Goal: Task Accomplishment & Management: Complete application form

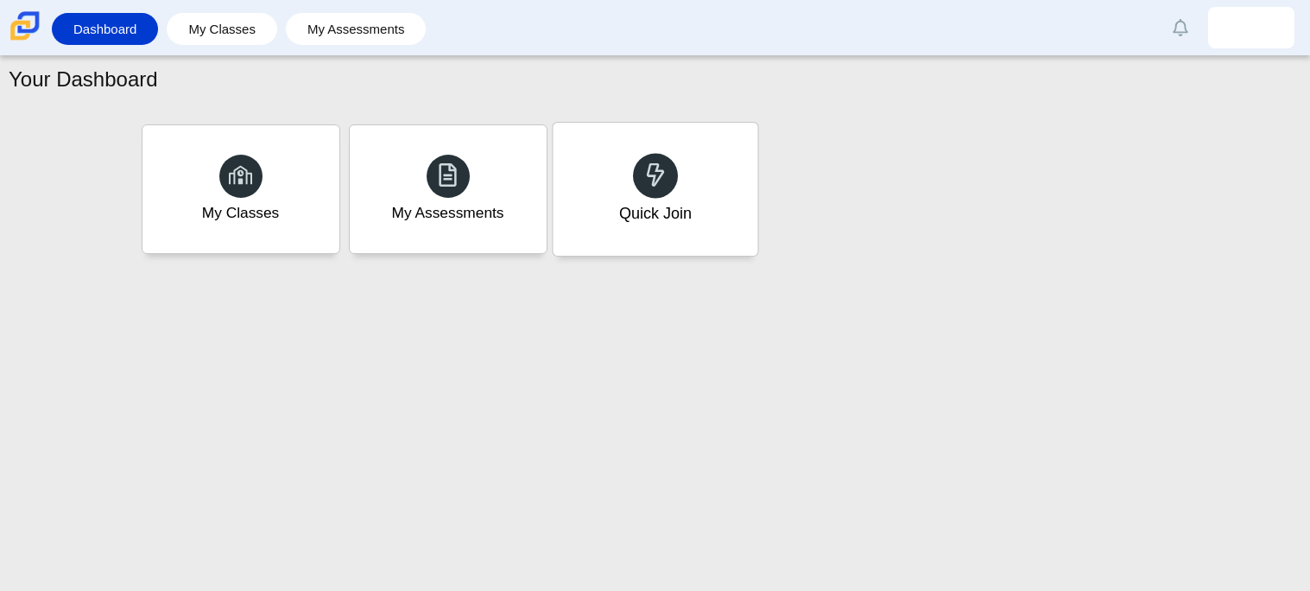
click at [661, 204] on div "Quick Join" at bounding box center [654, 213] width 73 height 22
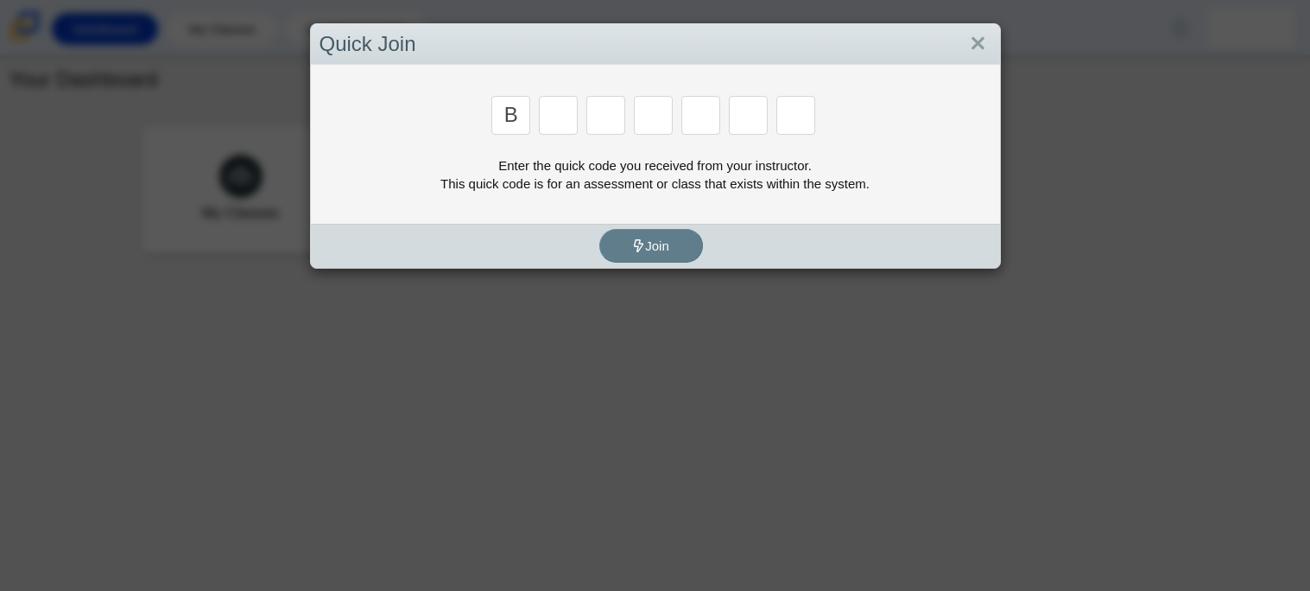
type input "b"
type input "m"
type input "3"
type input "5"
type input "3"
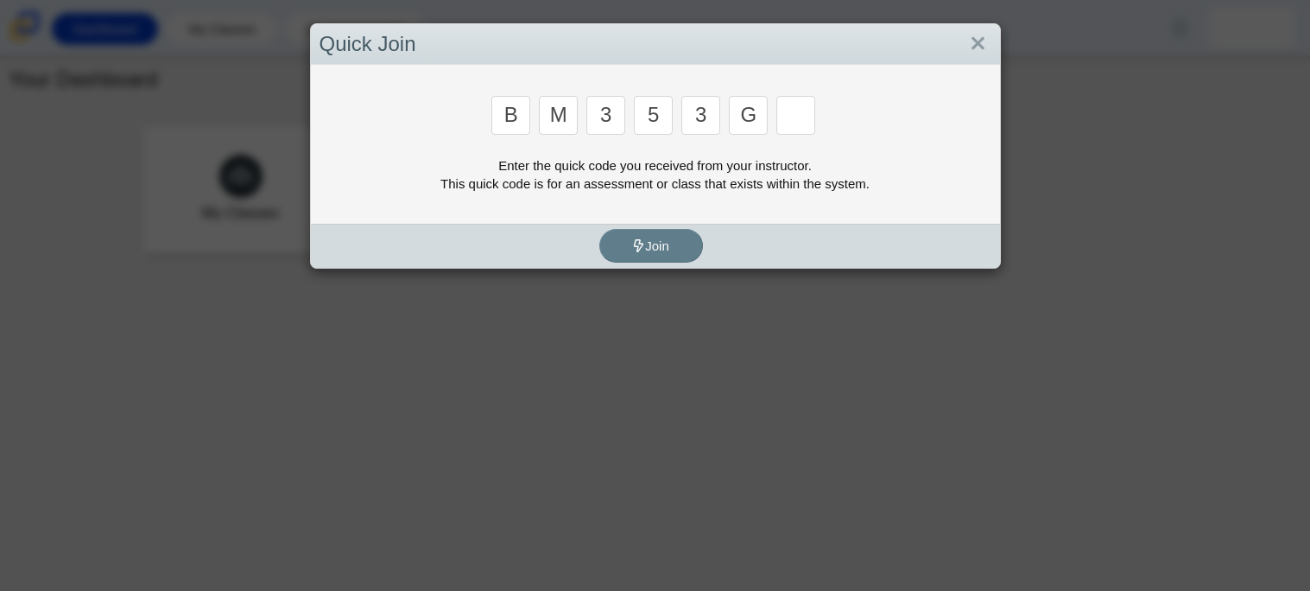
type input "g"
type input "b"
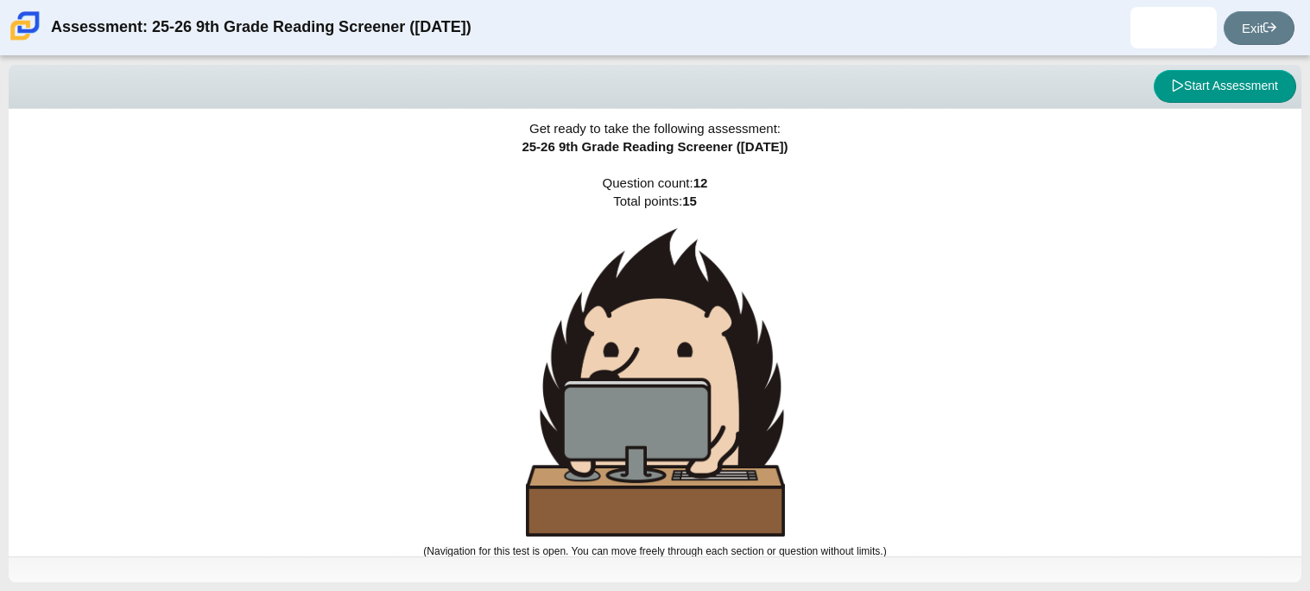
scroll to position [9, 0]
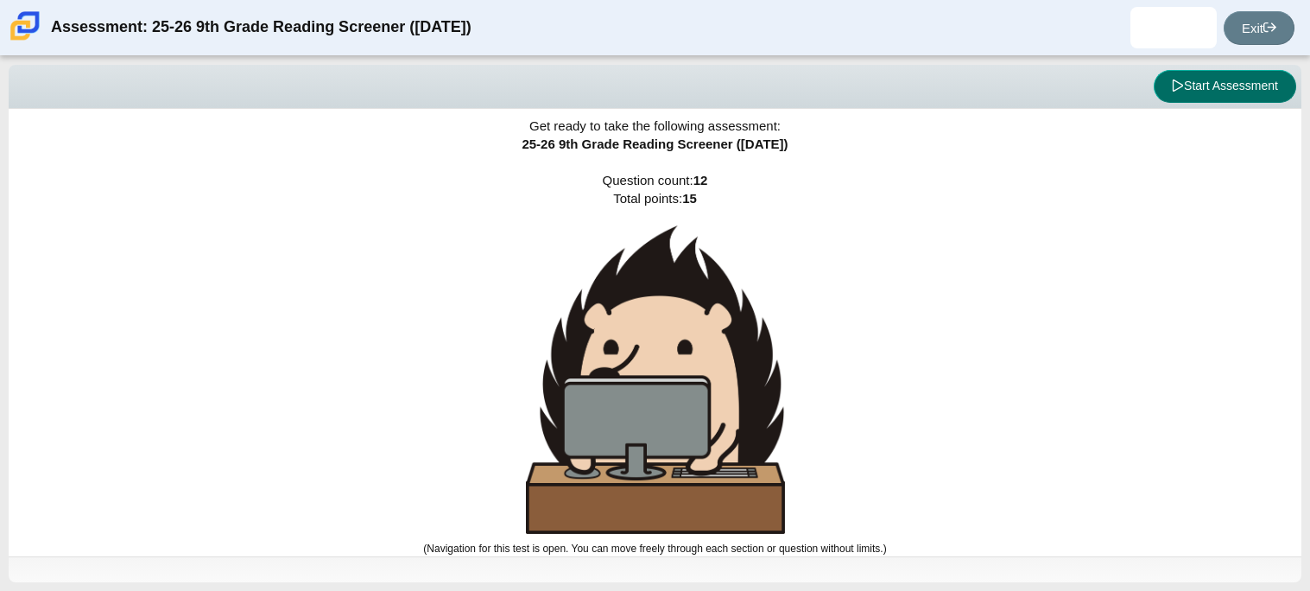
click at [1223, 85] on button "Start Assessment" at bounding box center [1224, 86] width 142 height 33
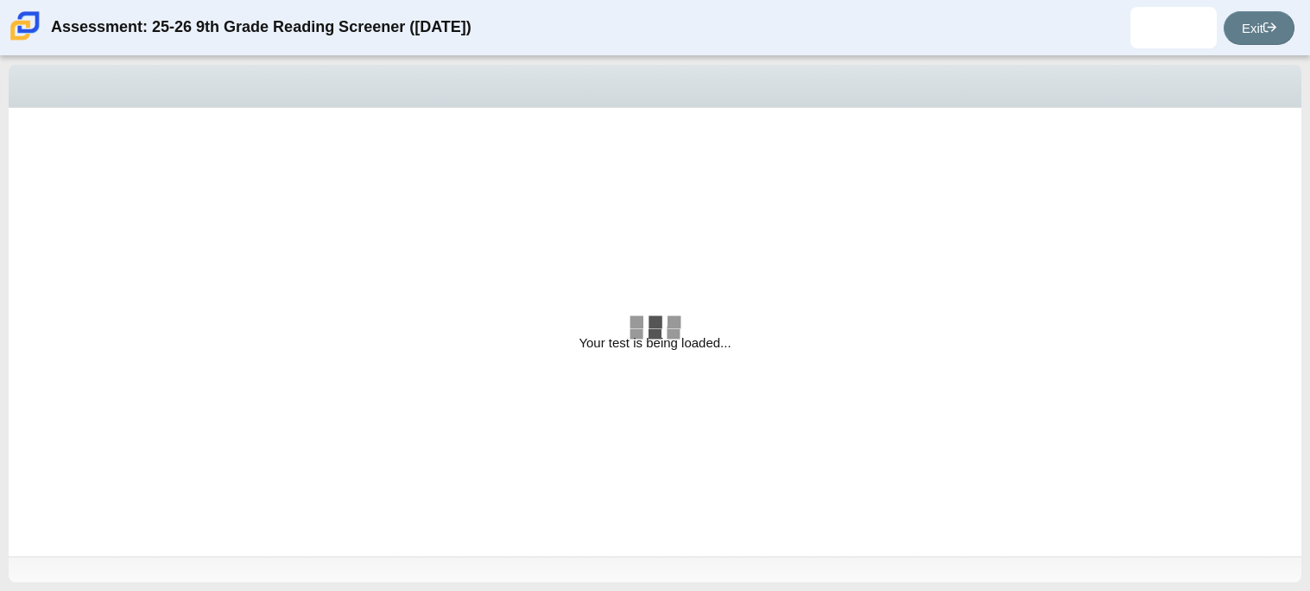
select select "ccc5b315-3c7c-471c-bf90-f22c8299c798"
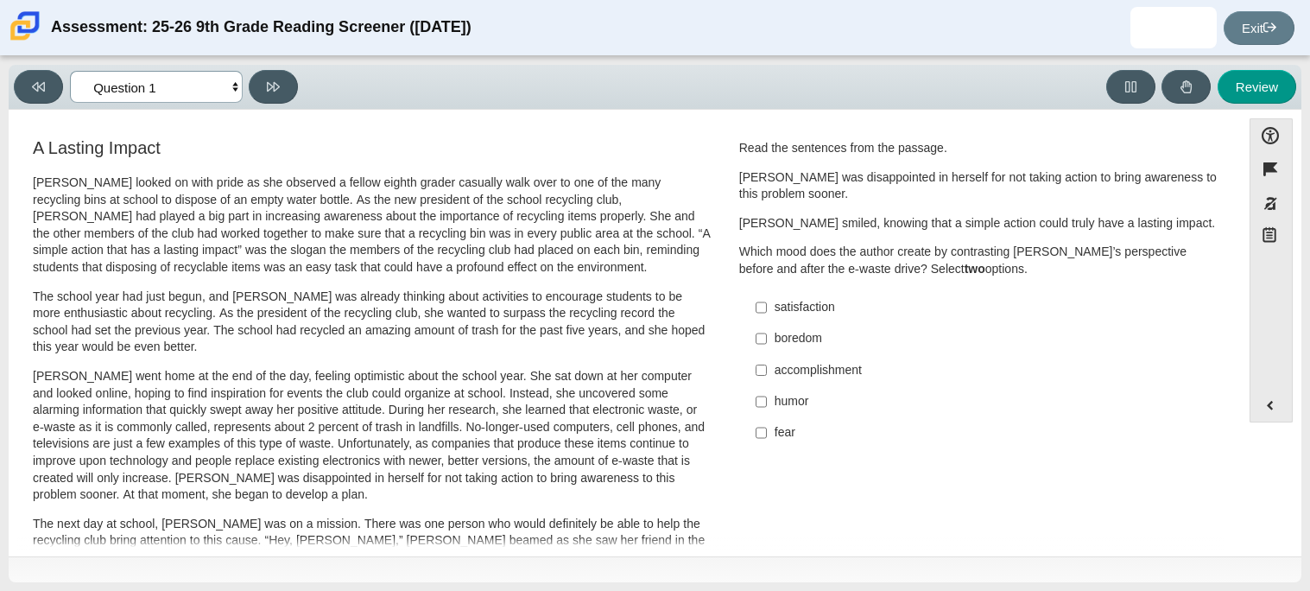
click at [237, 85] on select "Questions Question 1 Question 2 Question 3 Question 4 Question 5 Question 6 Que…" at bounding box center [156, 87] width 173 height 32
click at [1017, 212] on div "Read the sentences from the passage. [PERSON_NAME] was disappointed in herself …" at bounding box center [979, 209] width 480 height 138
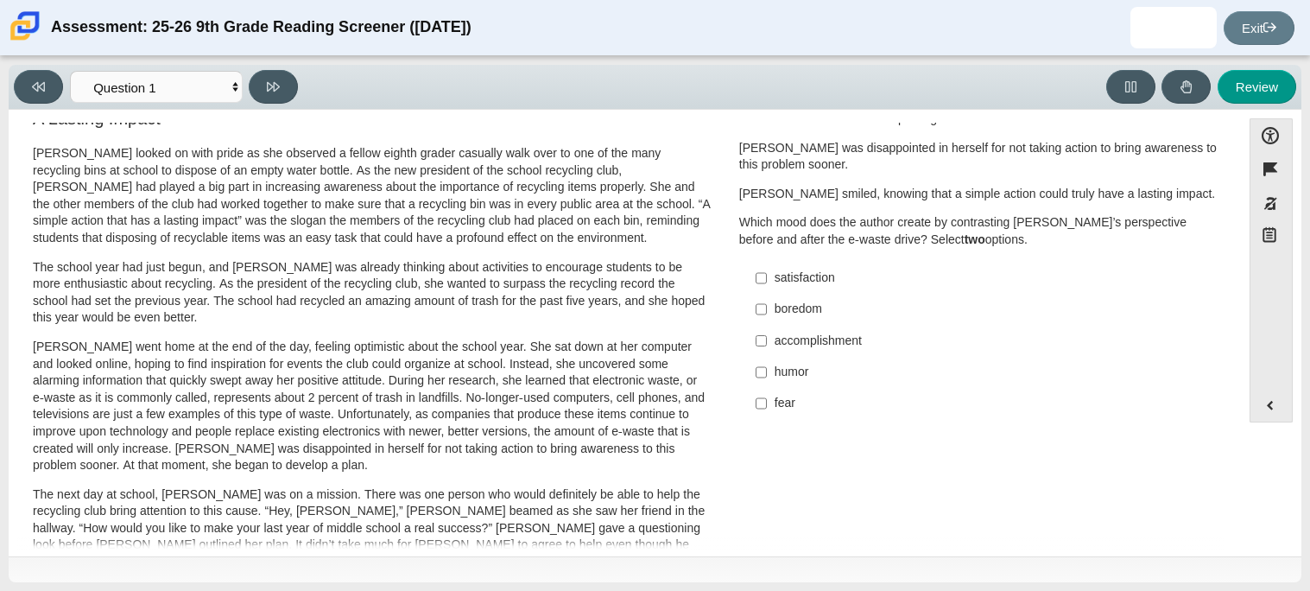
scroll to position [30, 0]
click at [779, 269] on div "satisfaction" at bounding box center [992, 277] width 436 height 17
click at [767, 269] on input "satisfaction satisfaction" at bounding box center [760, 277] width 11 height 31
checkbox input "true"
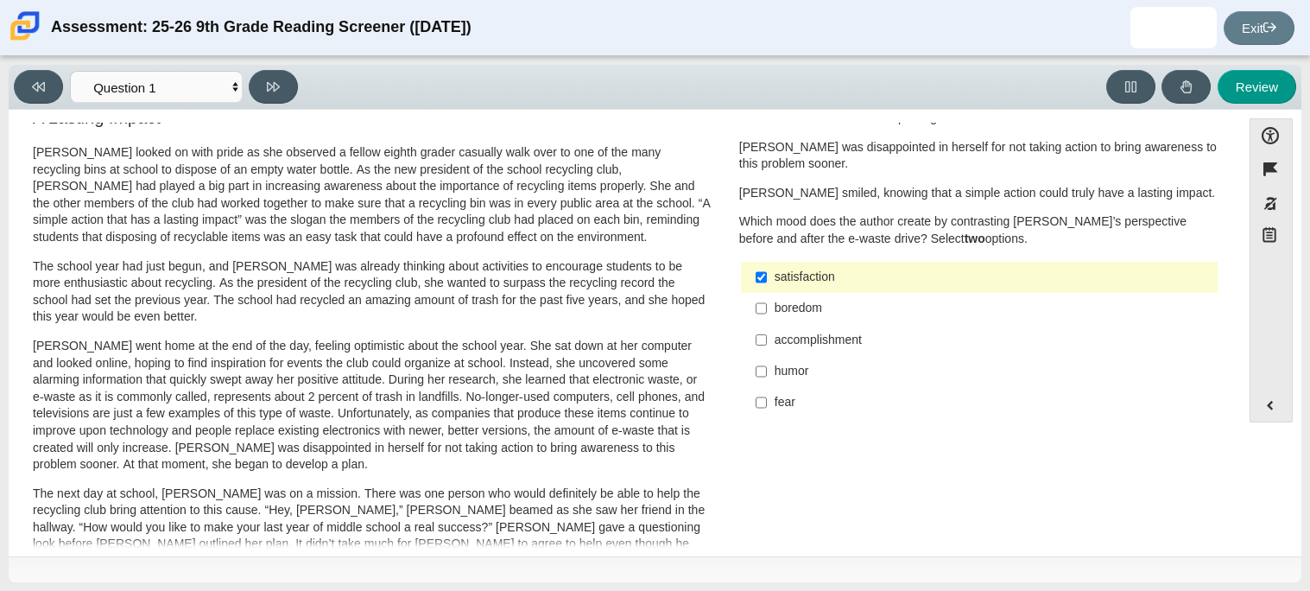
click at [774, 335] on div "accomplishment" at bounding box center [992, 340] width 436 height 17
click at [767, 335] on input "accomplishment accomplishment" at bounding box center [760, 339] width 11 height 31
checkbox input "true"
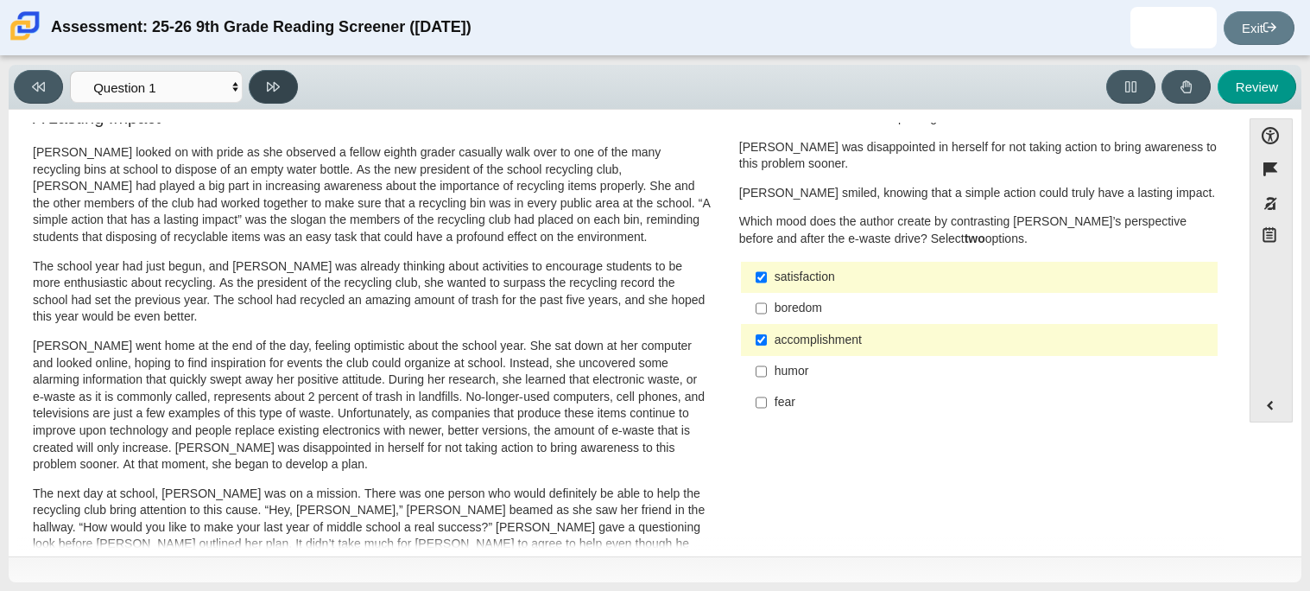
click at [273, 82] on icon at bounding box center [273, 86] width 13 height 9
select select "0ff64528-ffd7-428d-b192-babfaadd44e8"
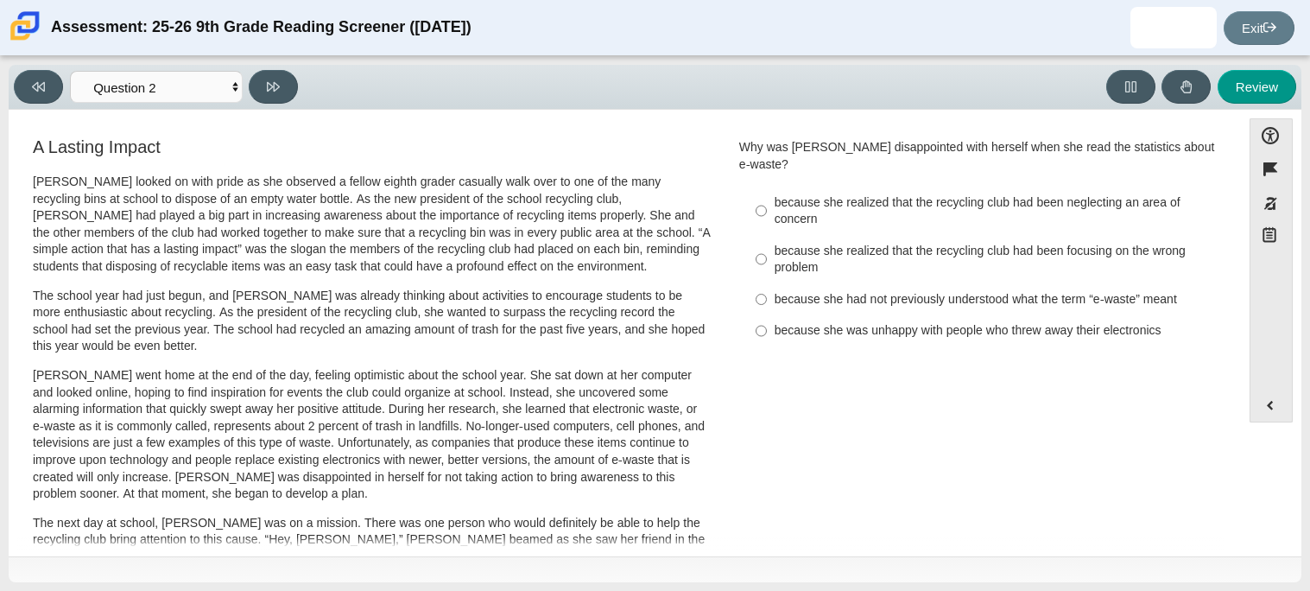
scroll to position [2, 0]
click at [808, 242] on div "because she realized that the recycling club had been focusing on the wrong pro…" at bounding box center [992, 259] width 436 height 34
click at [767, 237] on input "because she realized that the recycling club had been focusing on the wrong pro…" at bounding box center [760, 258] width 11 height 48
radio input "true"
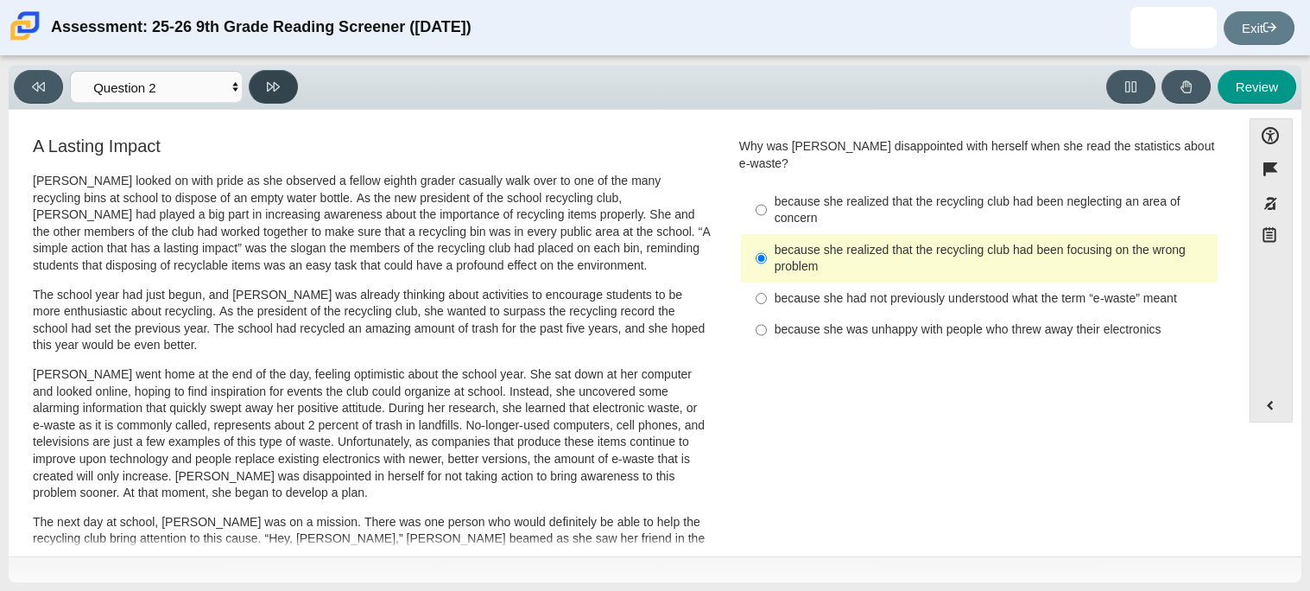
click at [272, 80] on icon at bounding box center [273, 86] width 13 height 13
select select "7ce3d843-6974-4858-901c-1ff39630e843"
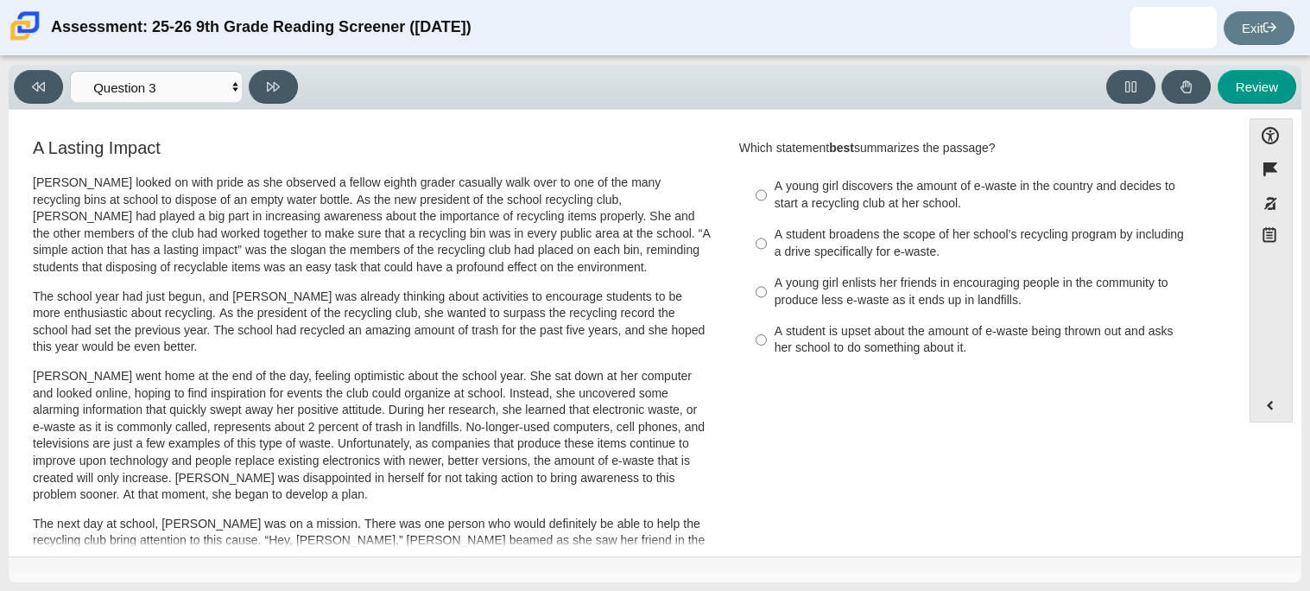
click at [898, 205] on div "A young girl discovers the amount of e-waste in the country and decides to star…" at bounding box center [992, 195] width 436 height 34
click at [767, 205] on input "A young girl discovers the amount of e-waste in the country and decides to star…" at bounding box center [760, 195] width 11 height 48
radio input "true"
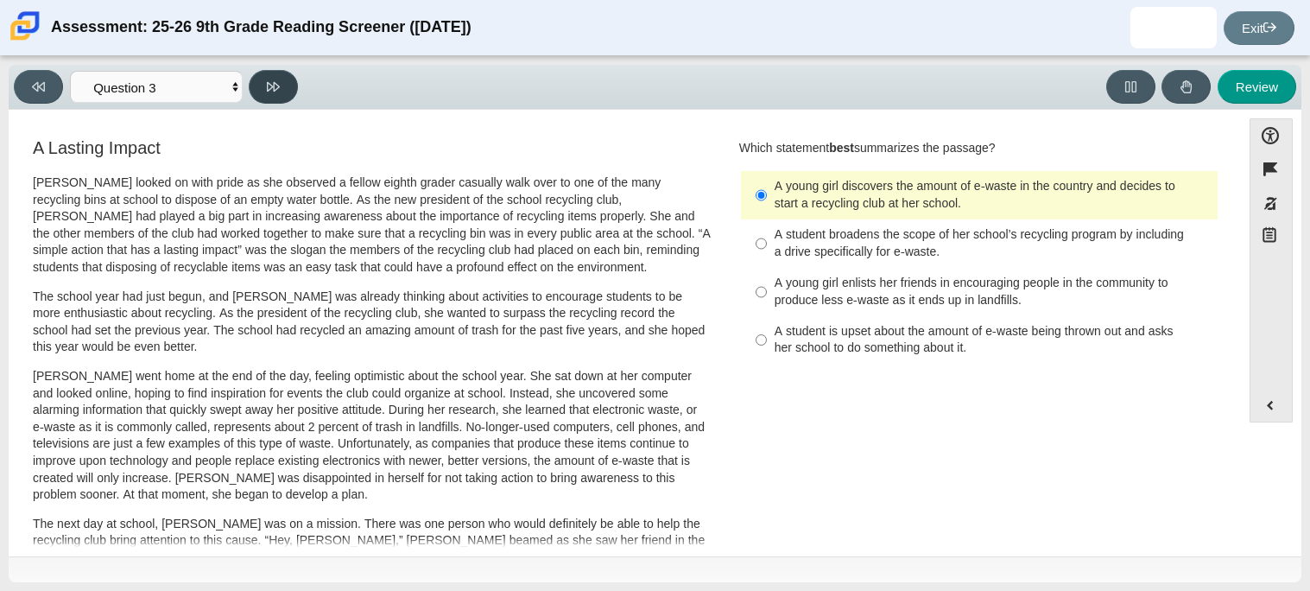
click at [282, 83] on button at bounding box center [273, 87] width 49 height 34
select select "ca9ea0f1-49c5-4bd1-83b0-472c18652b42"
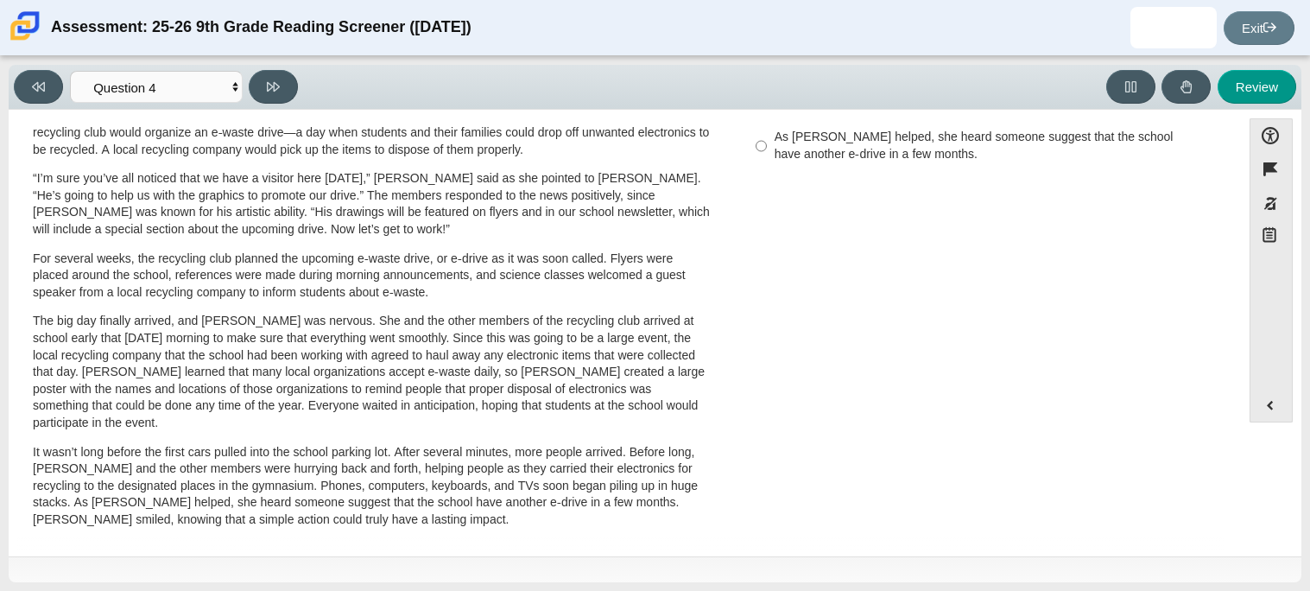
scroll to position [553, 0]
click at [506, 407] on p "The big day finally arrived, and [PERSON_NAME] was nervous. She and the other m…" at bounding box center [372, 373] width 678 height 118
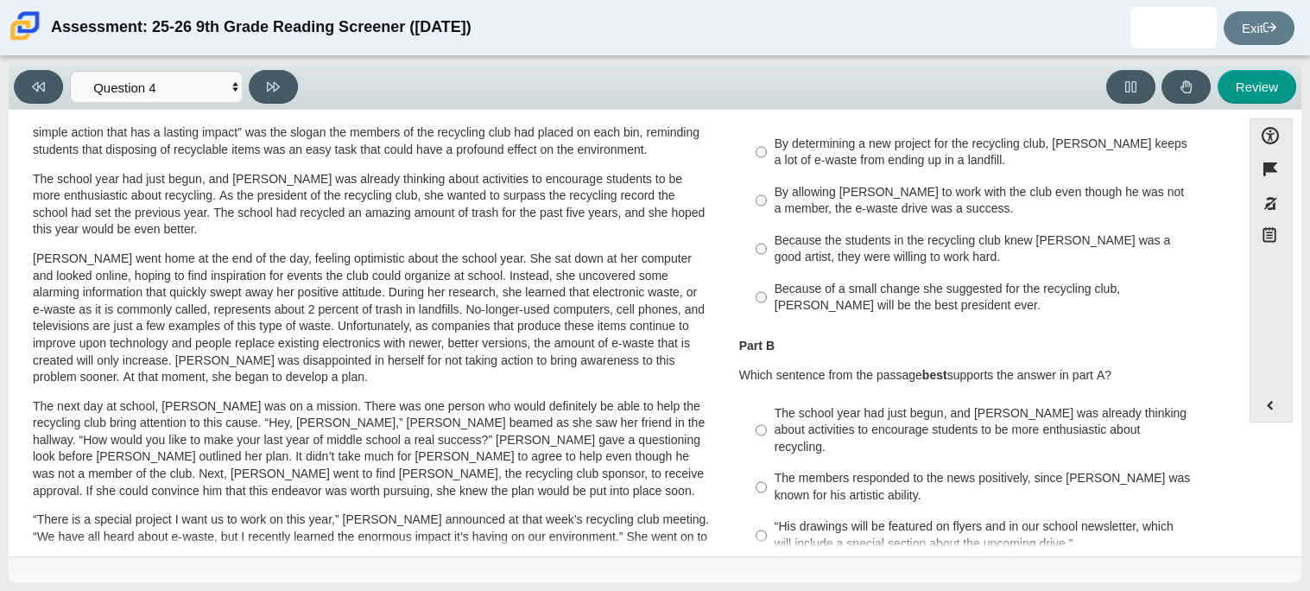
scroll to position [0, 0]
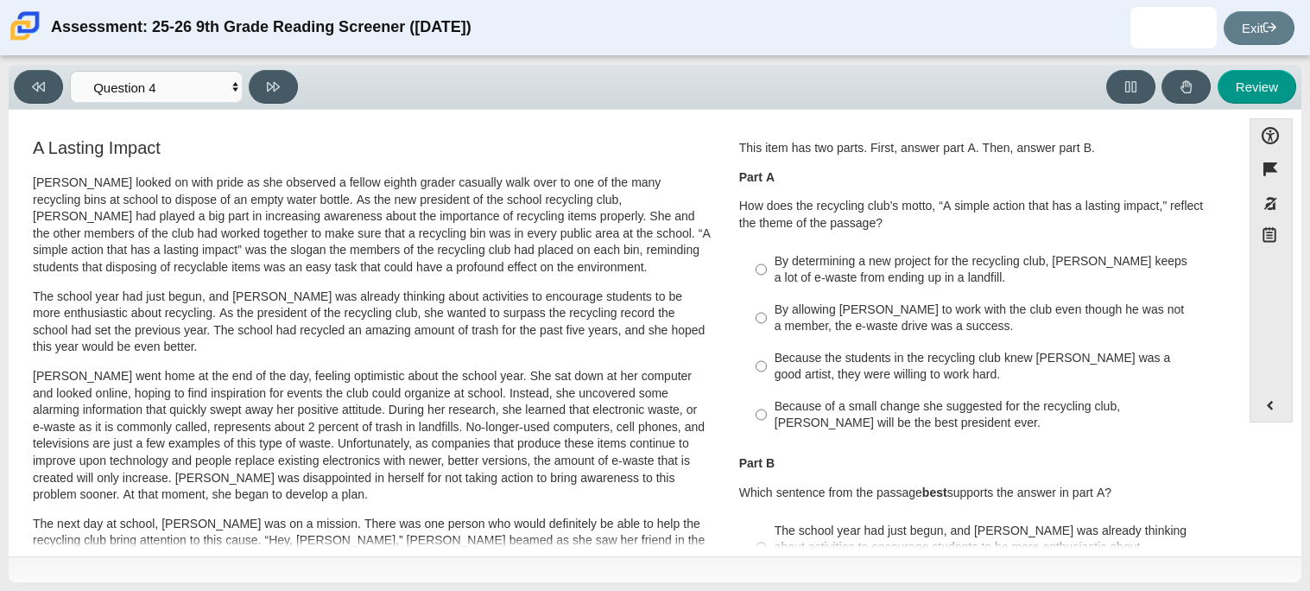
click at [839, 414] on div "Because of a small change she suggested for the recycling club, [PERSON_NAME] w…" at bounding box center [992, 415] width 436 height 34
click at [767, 414] on input "Because of a small change she suggested for the recycling club, [PERSON_NAME] w…" at bounding box center [760, 414] width 11 height 48
radio input "true"
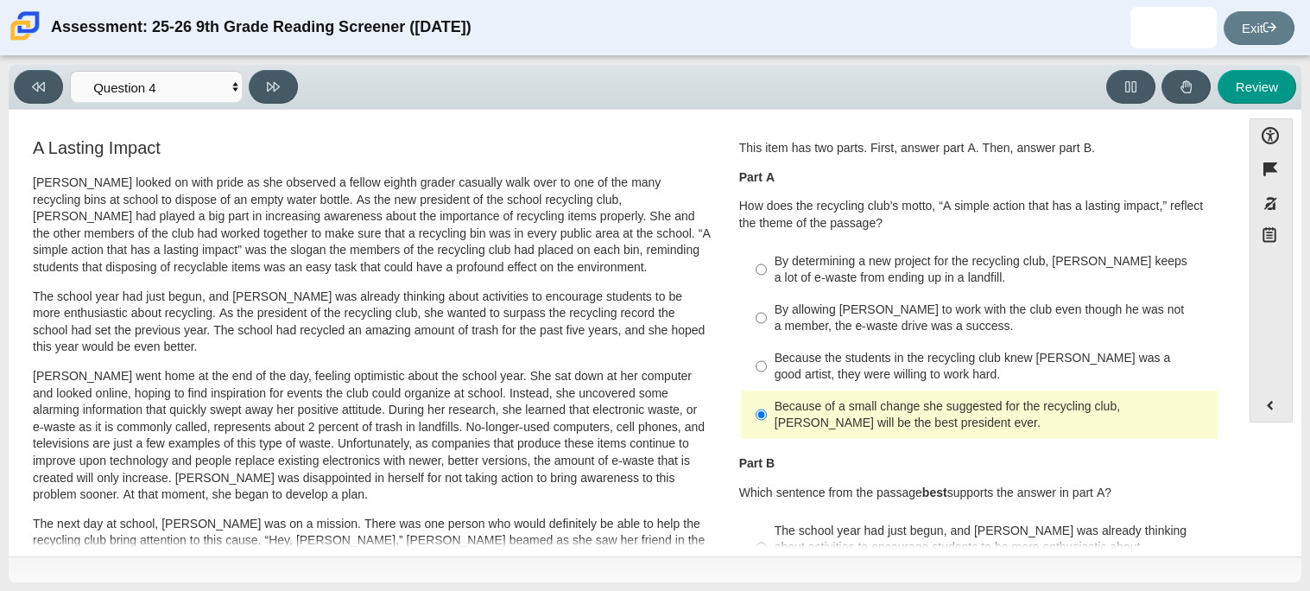
click at [925, 281] on div "By determining a new project for the recycling club, [PERSON_NAME] keeps a lot …" at bounding box center [992, 270] width 436 height 34
click at [767, 281] on input "By determining a new project for the recycling club, [PERSON_NAME] keeps a lot …" at bounding box center [760, 269] width 11 height 48
radio input "true"
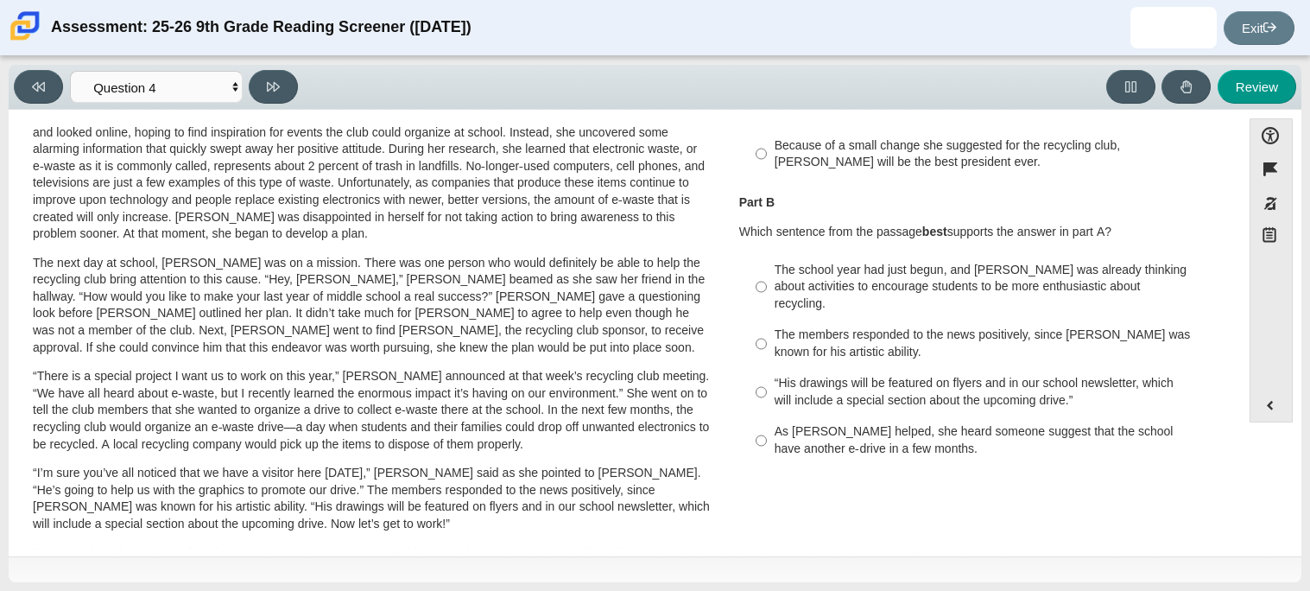
scroll to position [269, 0]
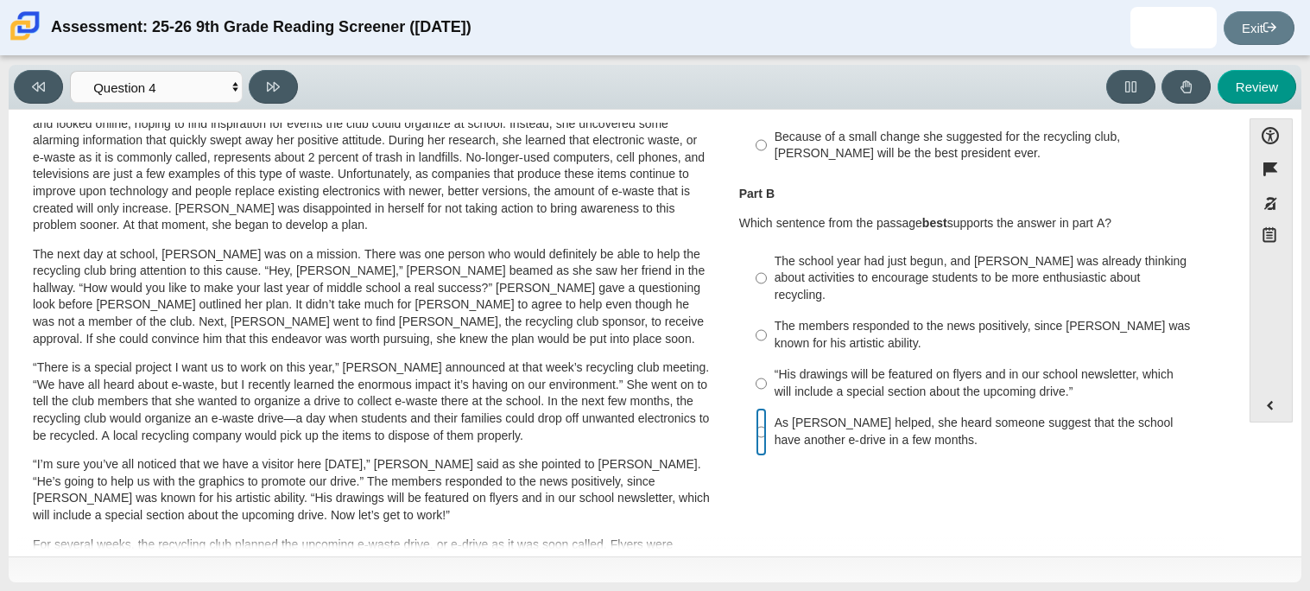
click at [755, 421] on input "As [PERSON_NAME] helped, she heard someone suggest that the school have another…" at bounding box center [760, 432] width 11 height 48
radio input "true"
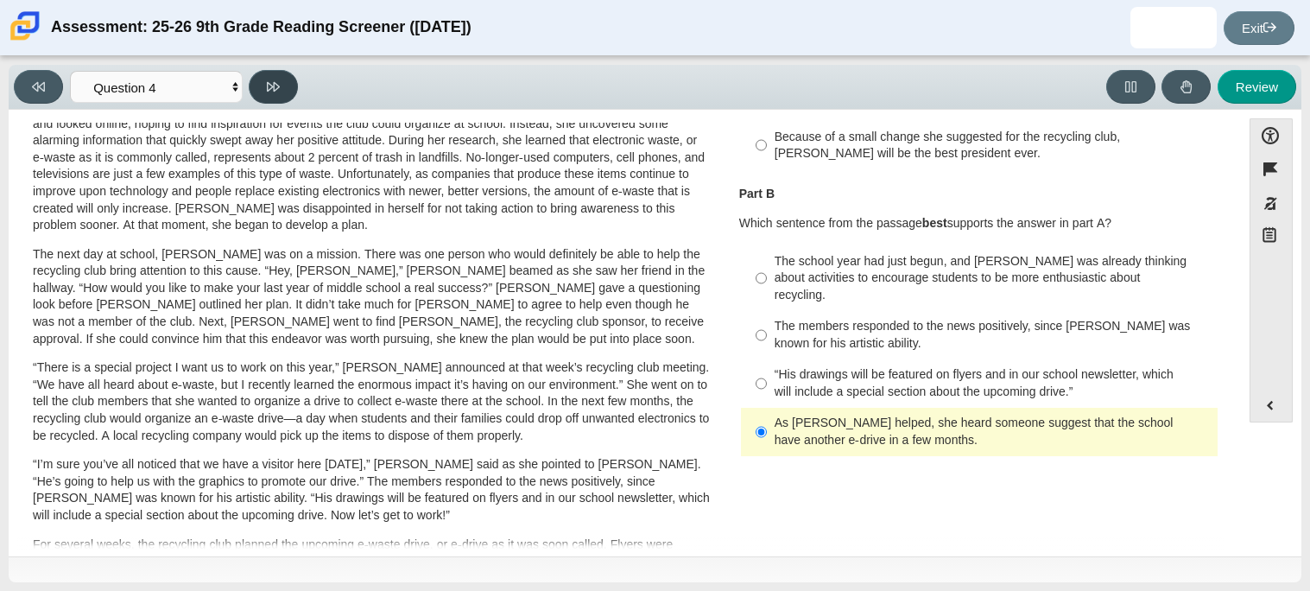
click at [275, 76] on button at bounding box center [273, 87] width 49 height 34
select select "e41f1a79-e29f-4095-8030-a53364015bed"
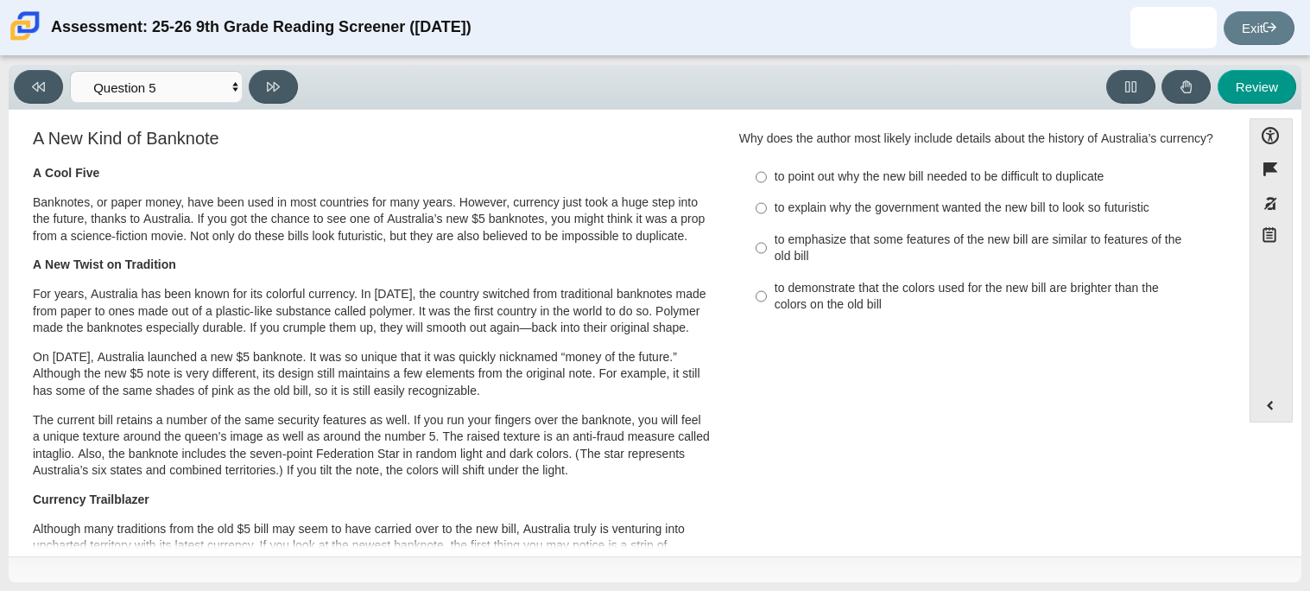
scroll to position [0, 0]
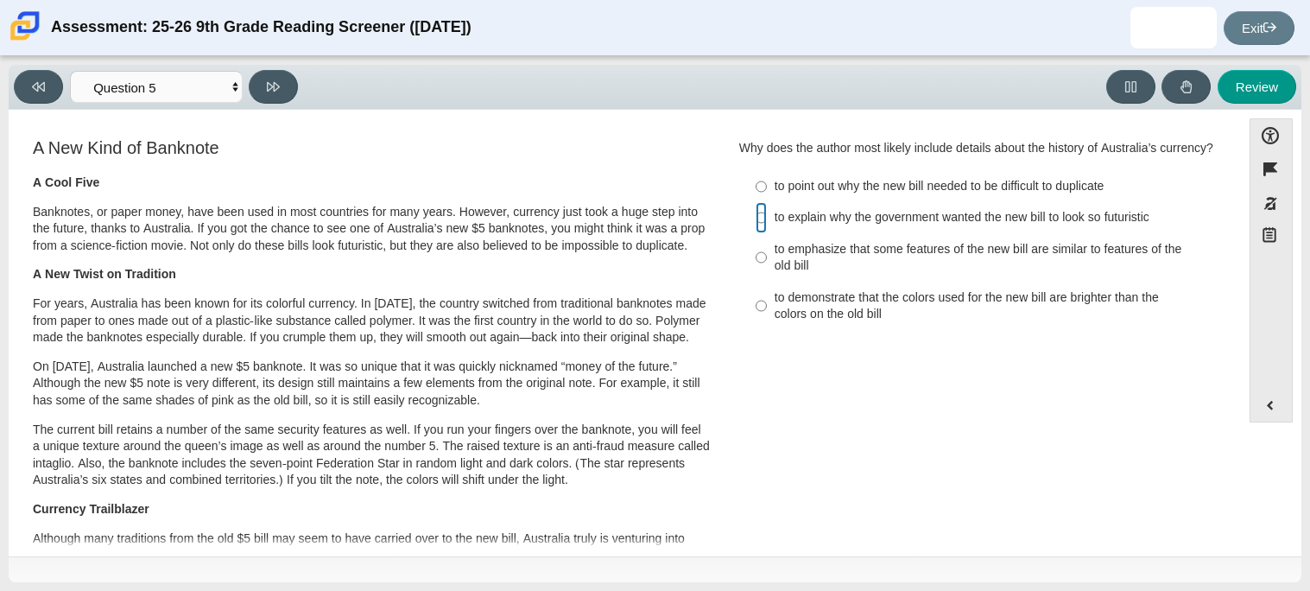
click at [761, 208] on input "to explain why the government wanted the new bill to look so futuristic to expl…" at bounding box center [760, 217] width 11 height 31
radio input "true"
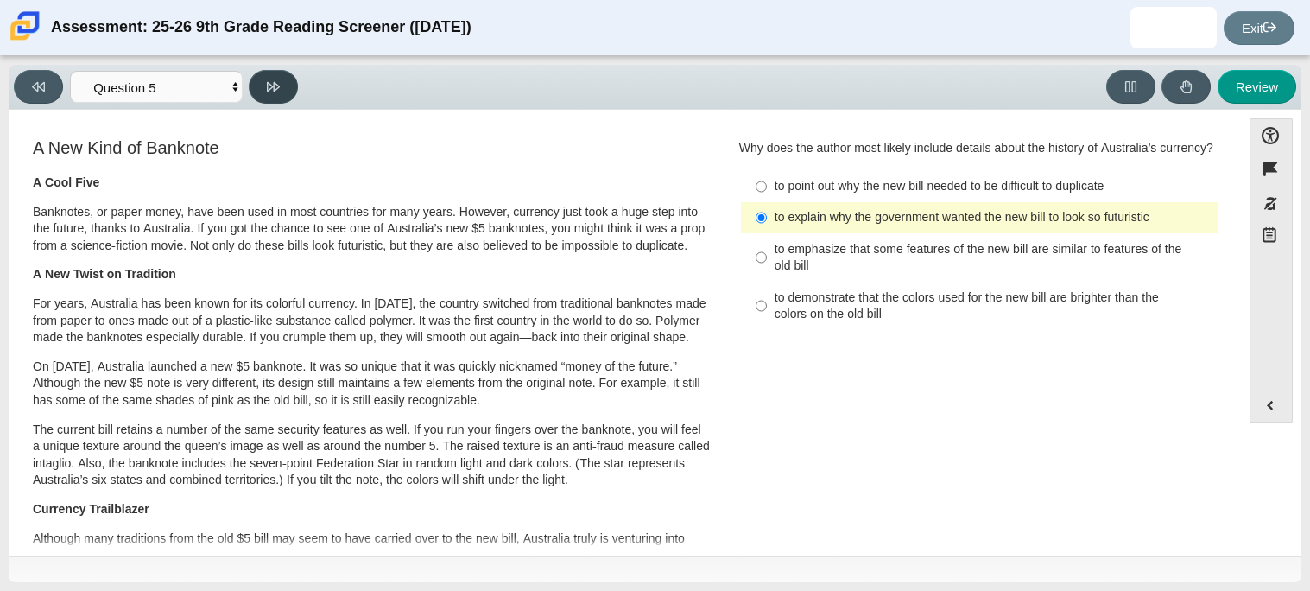
click at [284, 78] on button at bounding box center [273, 87] width 49 height 34
select select "69146e31-7b3d-4a3e-9ce6-f30c24342ae0"
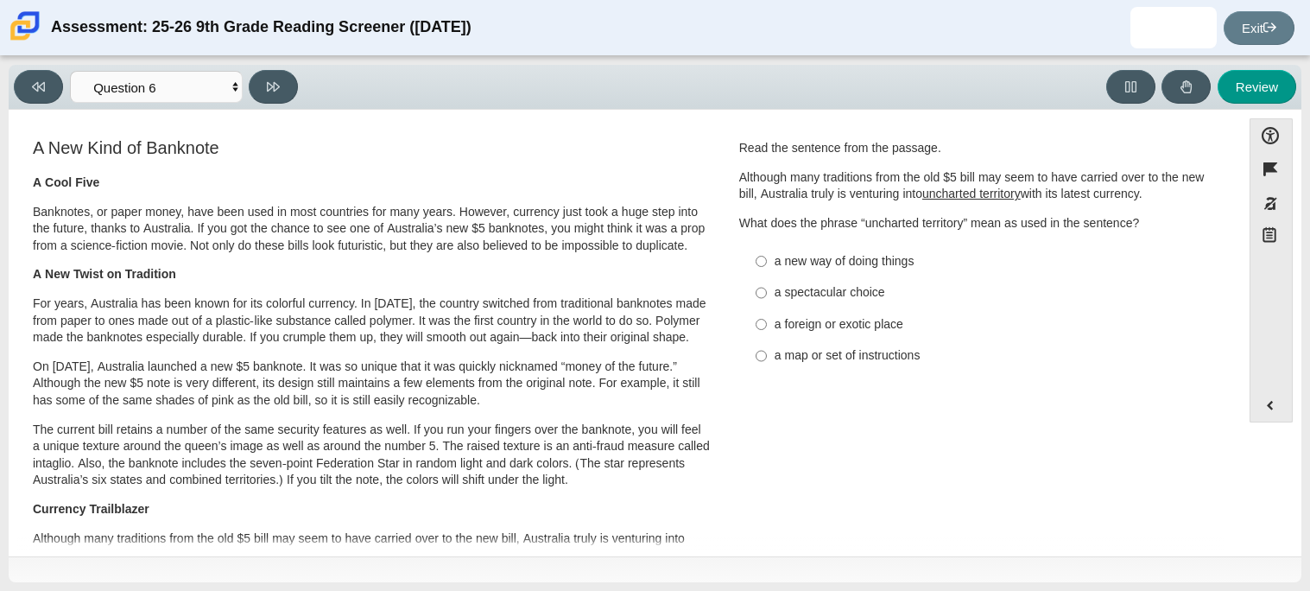
click at [842, 320] on div "a foreign or exotic place" at bounding box center [992, 324] width 436 height 17
click at [767, 320] on input "a foreign or exotic place a foreign or exotic place" at bounding box center [760, 323] width 11 height 31
radio input "true"
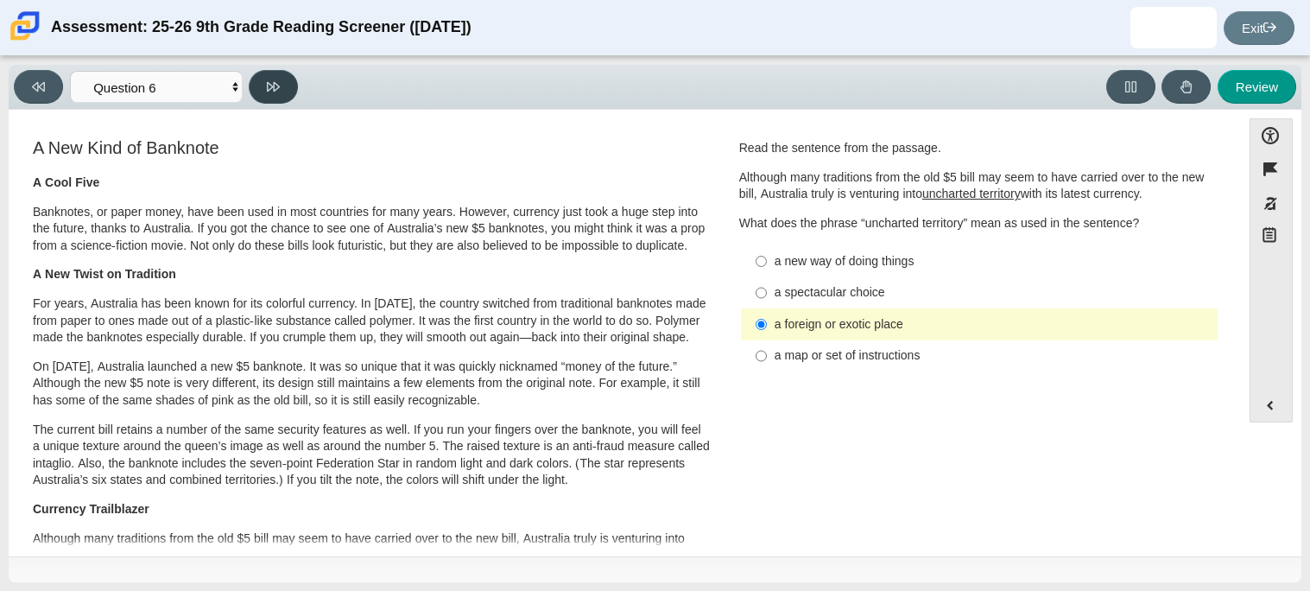
click at [275, 75] on button at bounding box center [273, 87] width 49 height 34
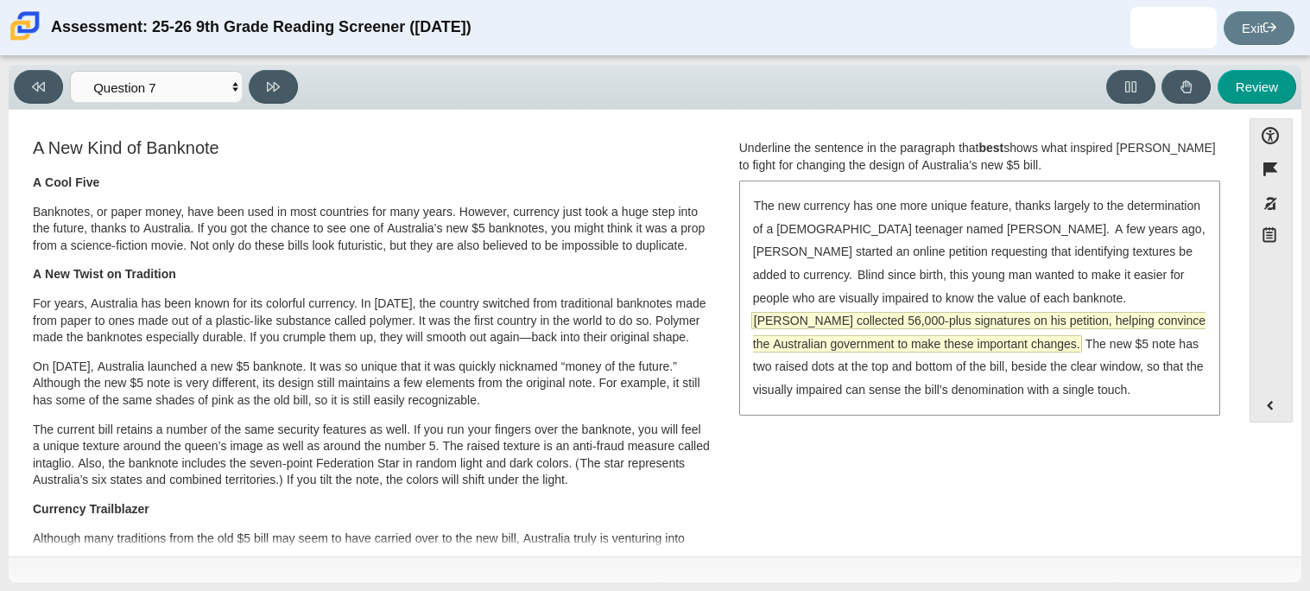
click at [997, 321] on span "[PERSON_NAME] collected 56,000-plus signatures on his petition, helping convinc…" at bounding box center [979, 332] width 452 height 39
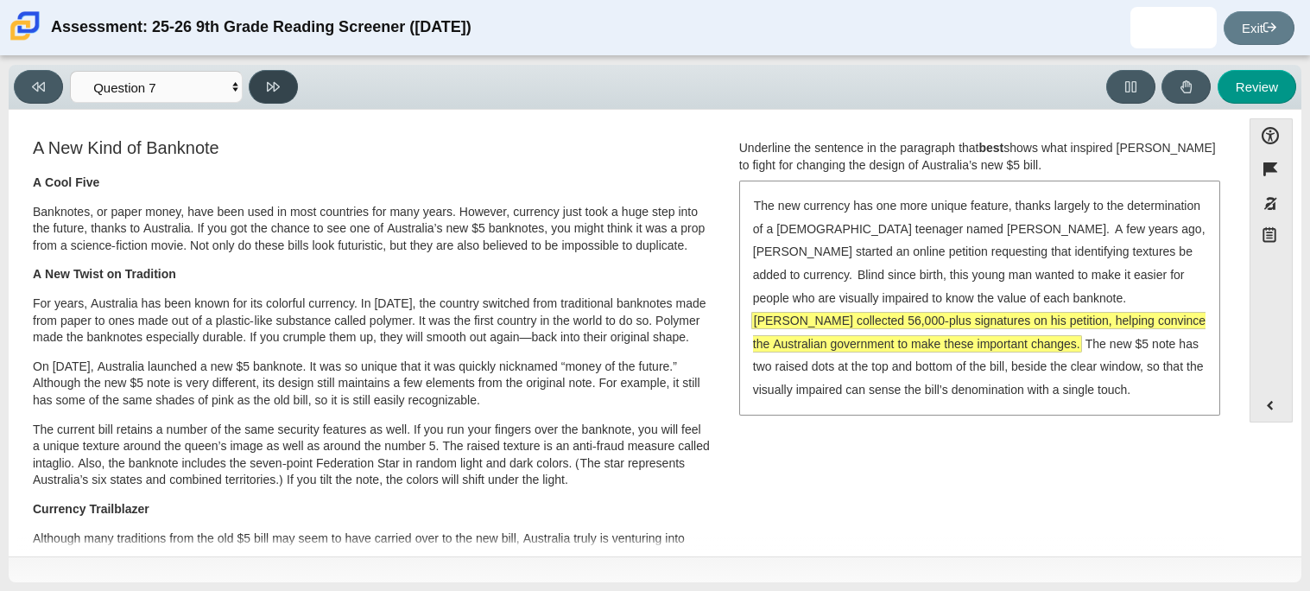
click at [272, 78] on button at bounding box center [273, 87] width 49 height 34
select select "ea8338c2-a6a3-418e-a305-2b963b54a290"
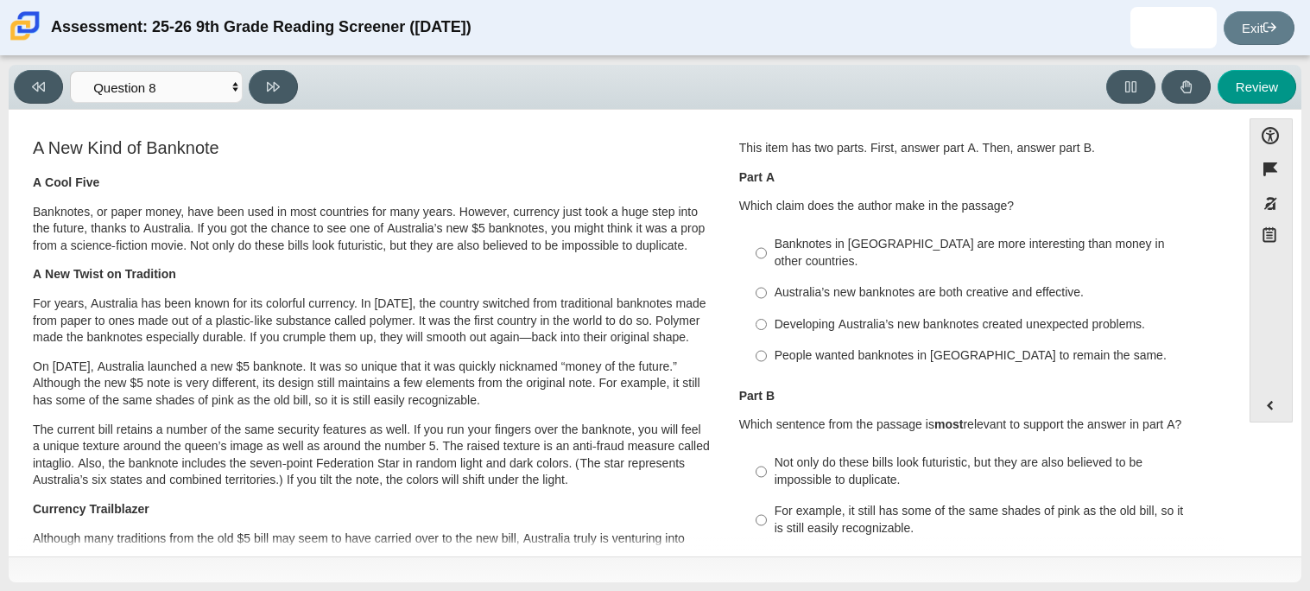
click at [768, 287] on label "Australia’s new banknotes are both creative and effective. Australia’s new bank…" at bounding box center [980, 292] width 474 height 31
click at [767, 287] on input "Australia’s new banknotes are both creative and effective. Australia’s new bank…" at bounding box center [760, 292] width 11 height 31
radio input "true"
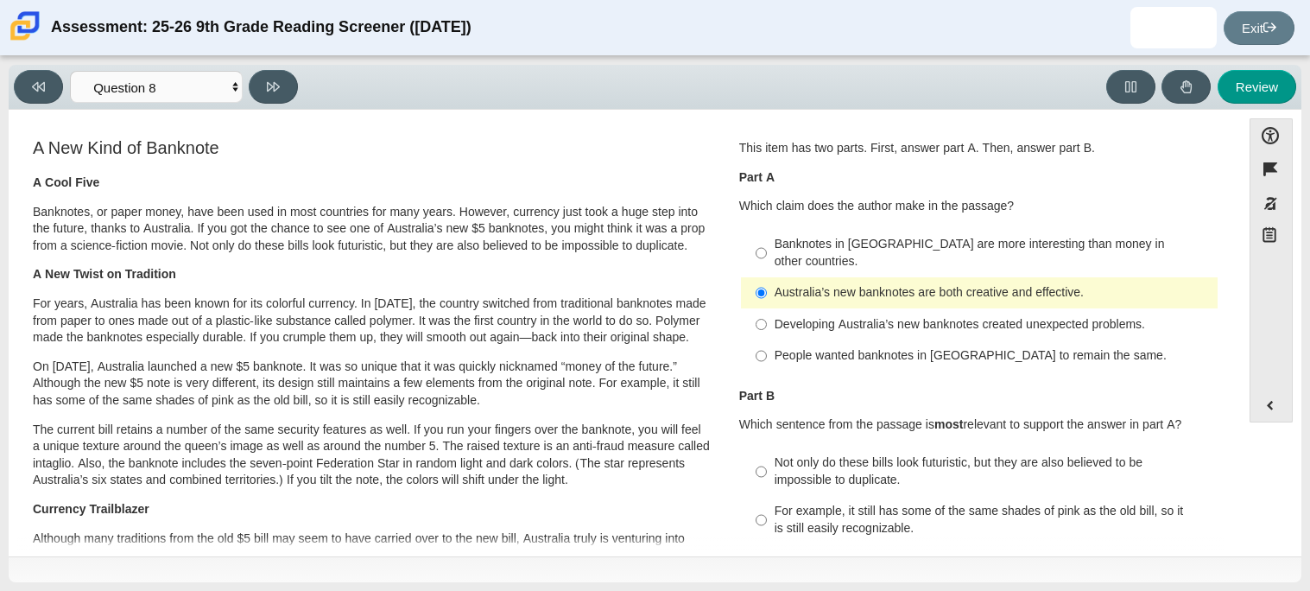
click at [775, 454] on div "Not only do these bills look futuristic, but they are also believed to be impos…" at bounding box center [992, 471] width 436 height 34
click at [767, 450] on input "Not only do these bills look futuristic, but they are also believed to be impos…" at bounding box center [760, 471] width 11 height 48
radio input "true"
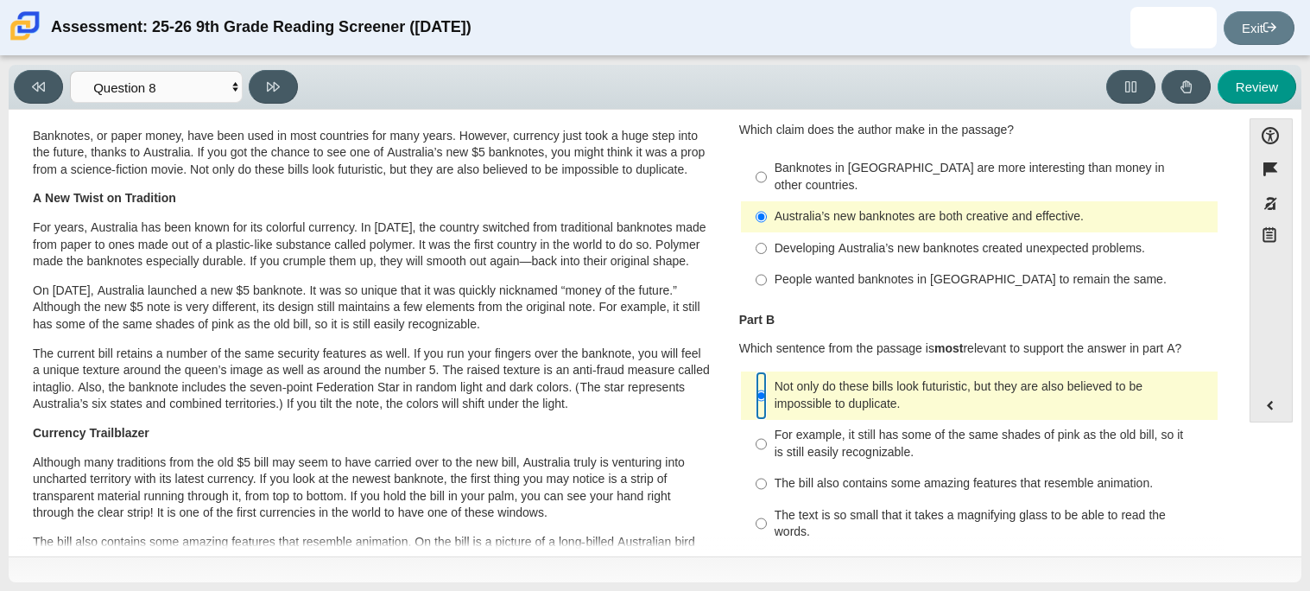
scroll to position [79, 0]
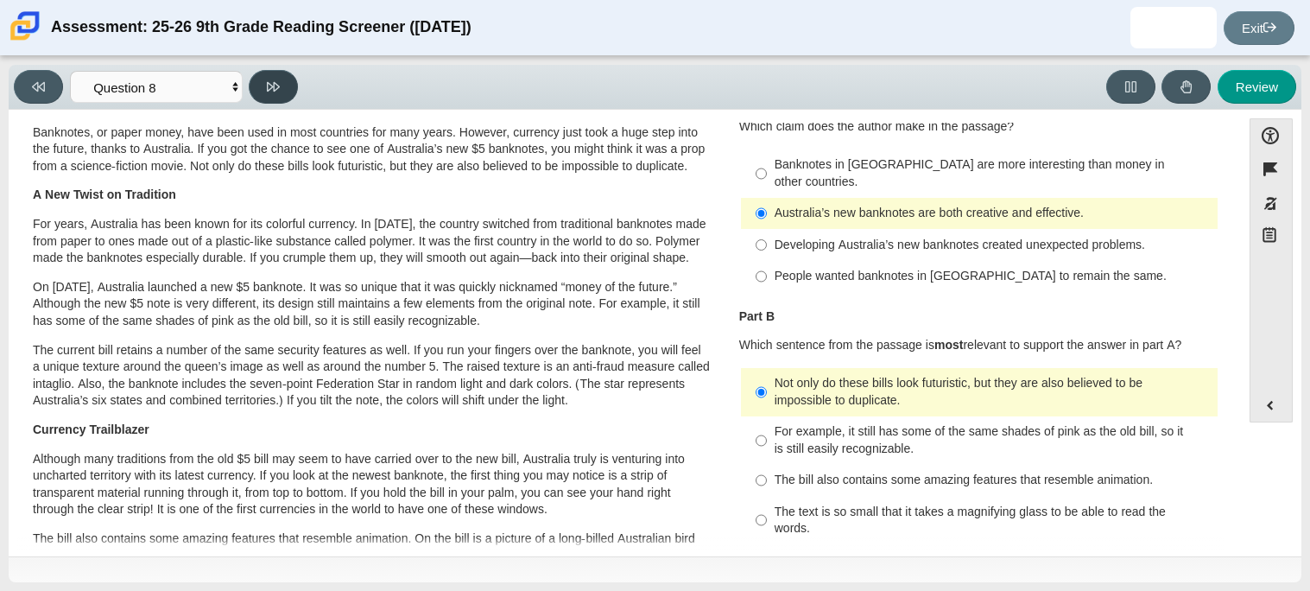
click at [261, 82] on button at bounding box center [273, 87] width 49 height 34
select select "89f058d6-b15c-4ef5-a4b3-fdaffb8868b6"
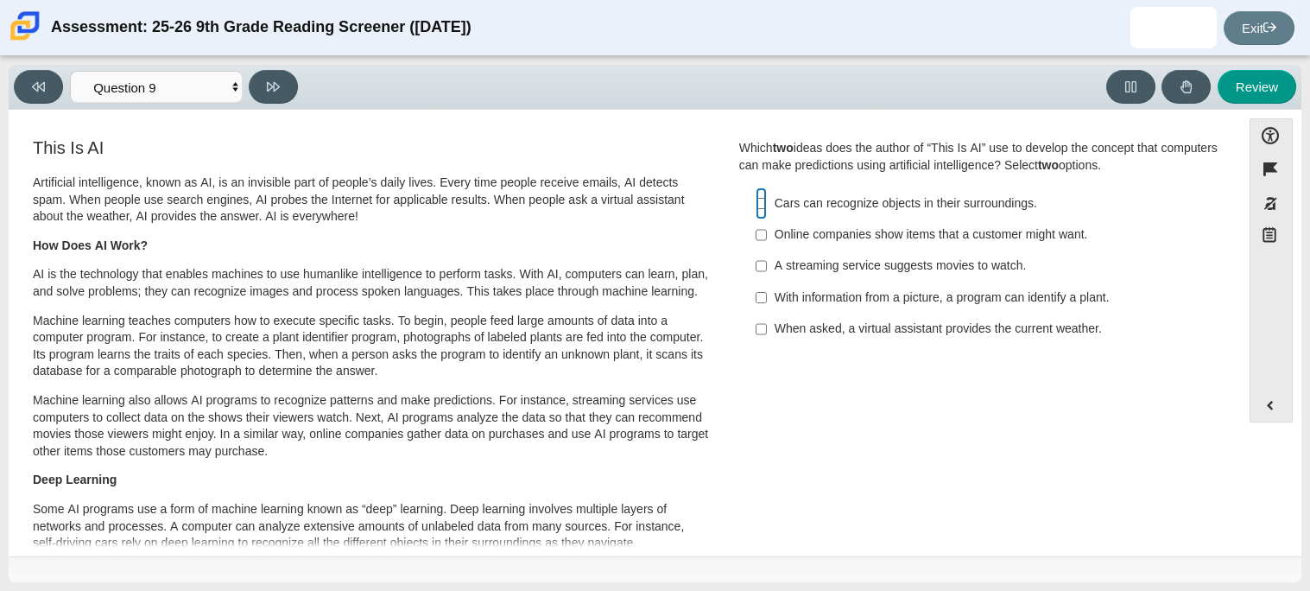
click at [755, 211] on input "Cars can recognize objects in their surroundings. Cars can recognize objects in…" at bounding box center [760, 202] width 11 height 31
checkbox input "true"
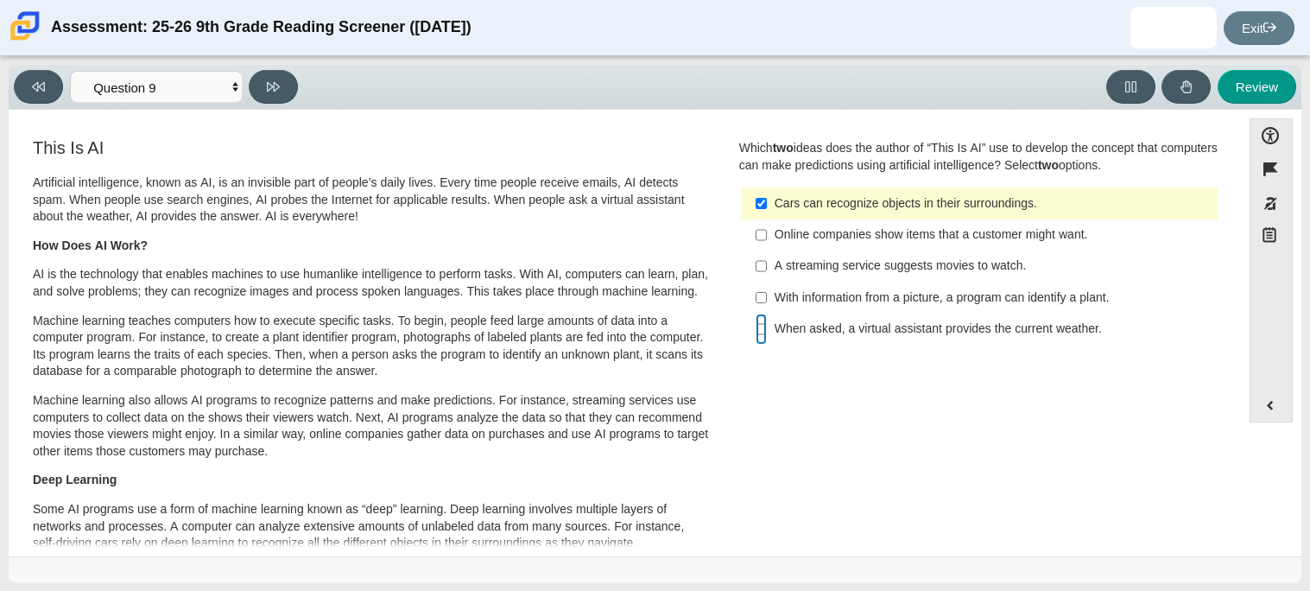
click at [755, 327] on input "When asked, a virtual assistant provides the current weather. When asked, a vir…" at bounding box center [760, 328] width 11 height 31
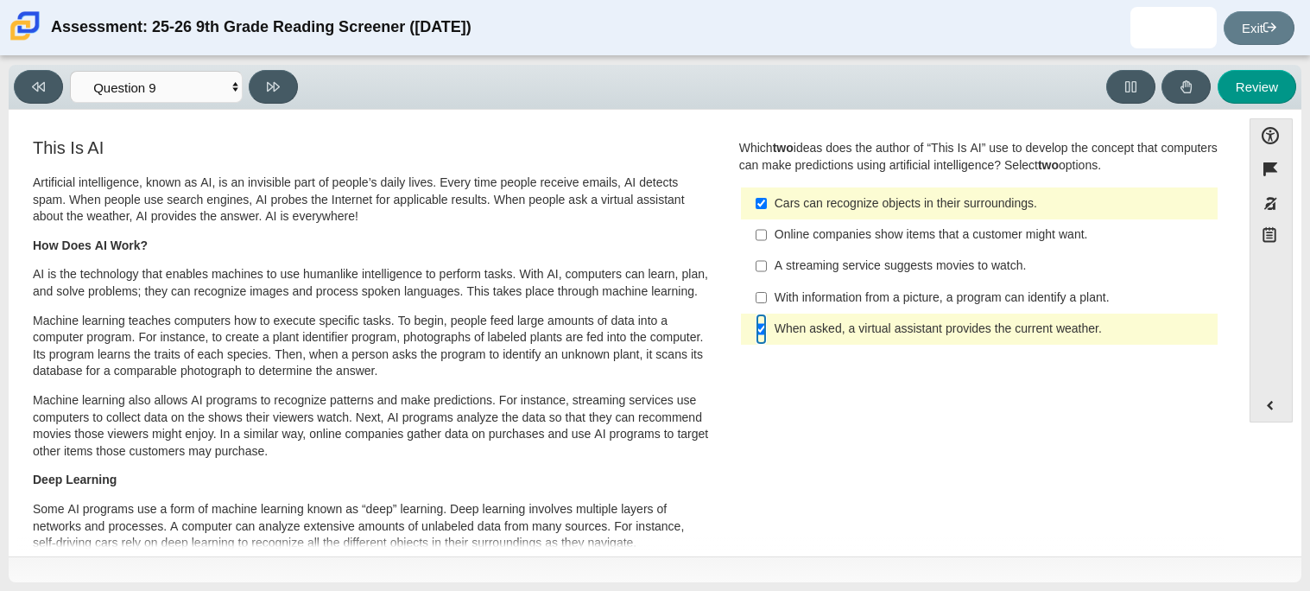
click at [755, 327] on input "When asked, a virtual assistant provides the current weather. When asked, a vir…" at bounding box center [760, 328] width 11 height 31
checkbox input "false"
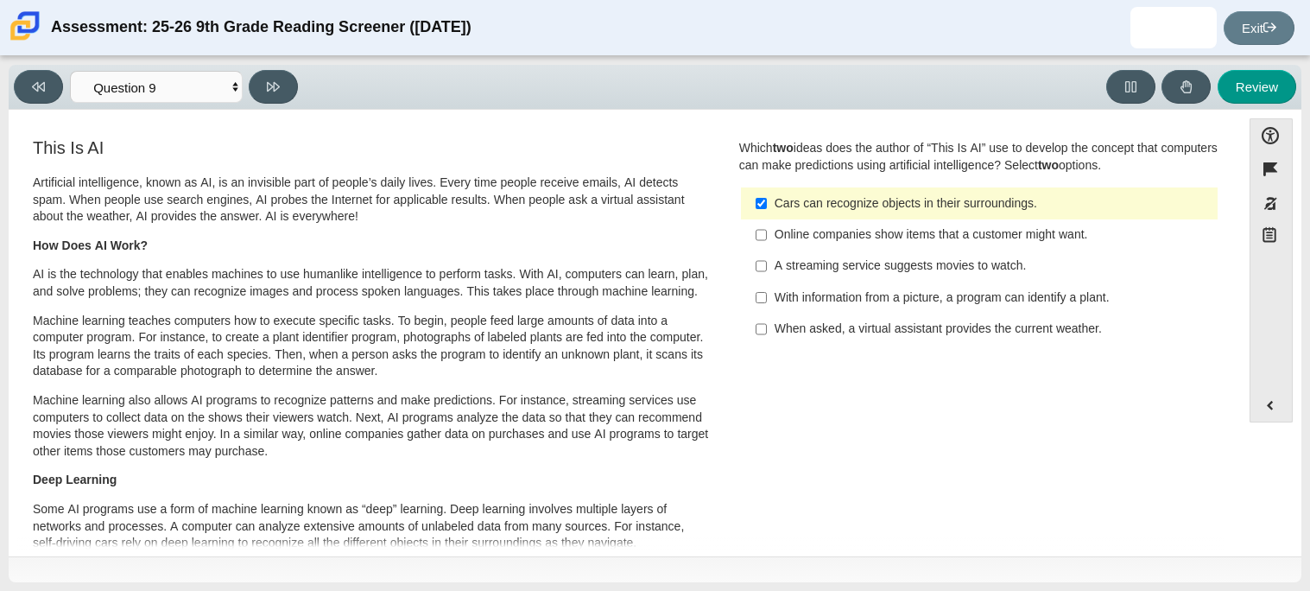
click at [749, 294] on label "With information from a picture, a program can identify a plant. With informati…" at bounding box center [980, 296] width 474 height 31
click at [755, 294] on input "With information from a picture, a program can identify a plant. With informati…" at bounding box center [760, 296] width 11 height 31
checkbox input "true"
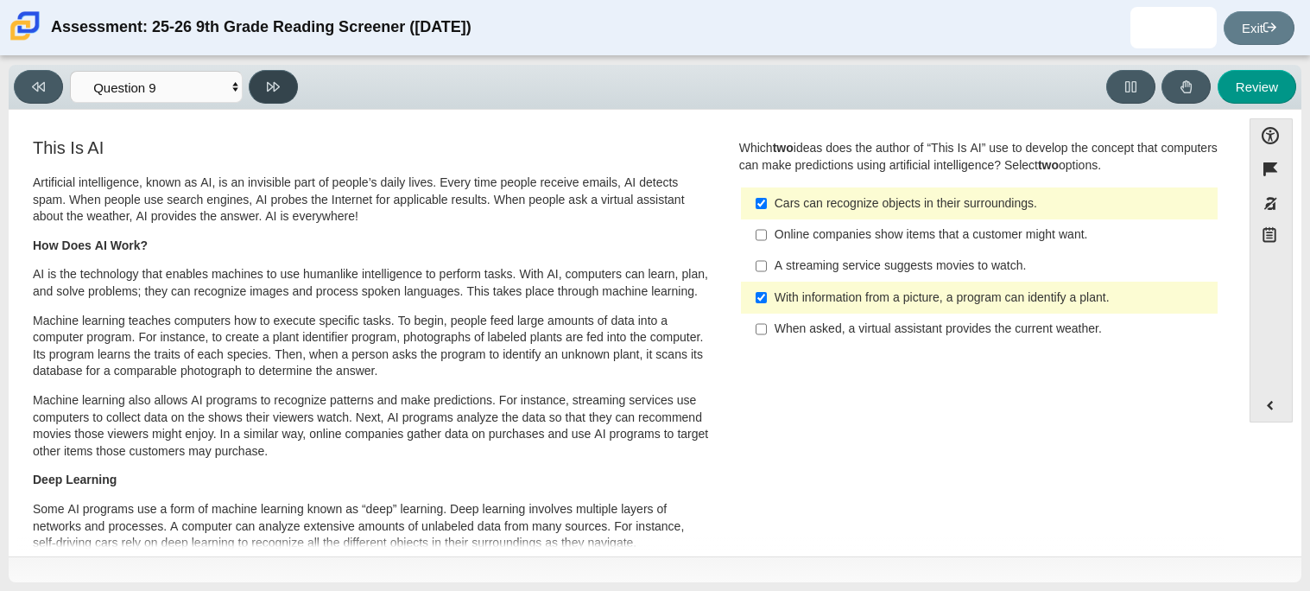
click at [282, 92] on button at bounding box center [273, 87] width 49 height 34
select select "cdf3c14e-a918-44d1-9b63-3db0fa81641e"
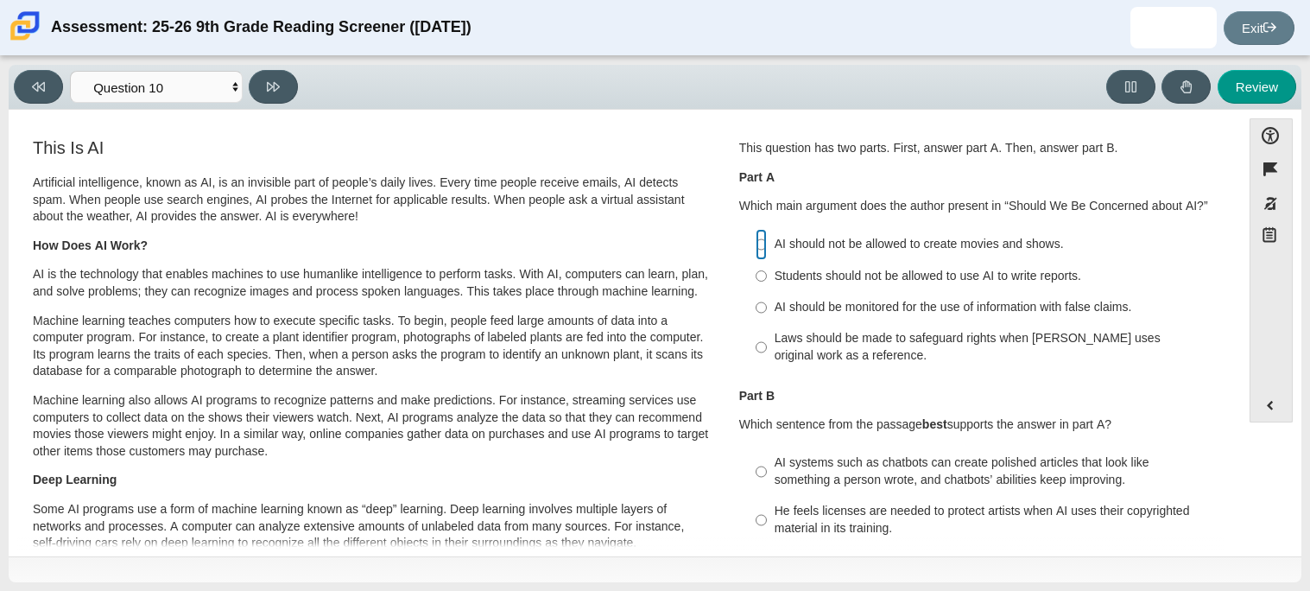
click at [755, 238] on input "AI should not be allowed to create movies and shows. AI should not be allowed t…" at bounding box center [760, 244] width 11 height 31
radio input "true"
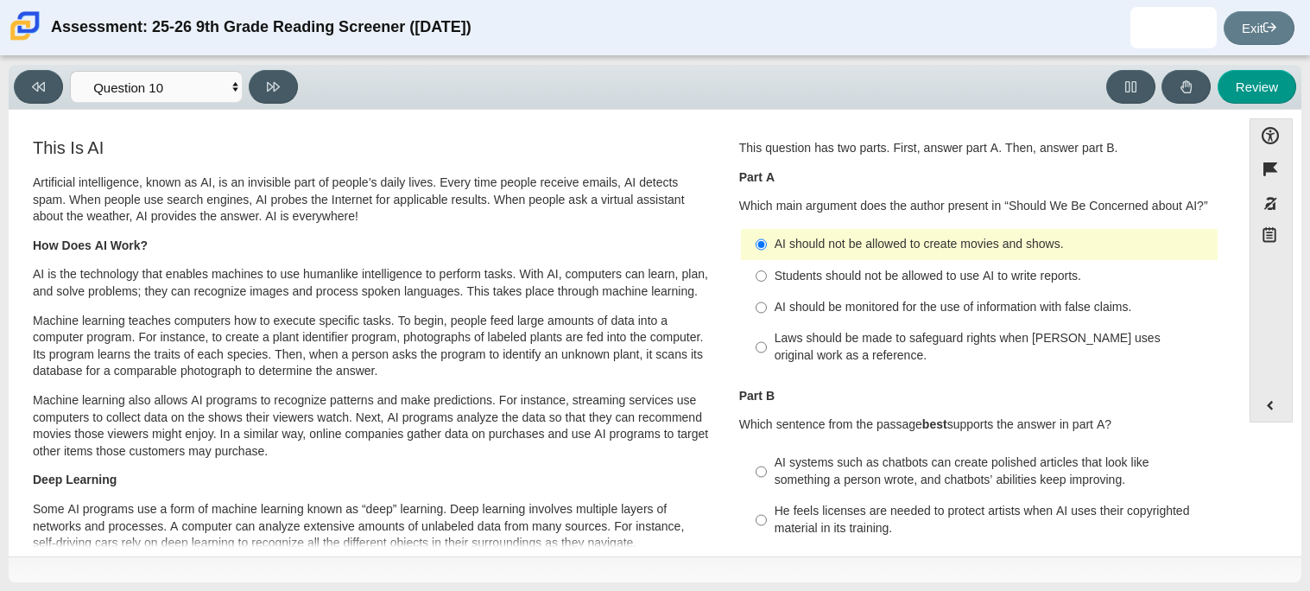
click at [763, 519] on label "He feels licenses are needed to protect artists when AI uses their copyrighted …" at bounding box center [980, 520] width 474 height 48
click at [763, 519] on input "He feels licenses are needed to protect artists when AI uses their copyrighted …" at bounding box center [760, 520] width 11 height 48
radio input "true"
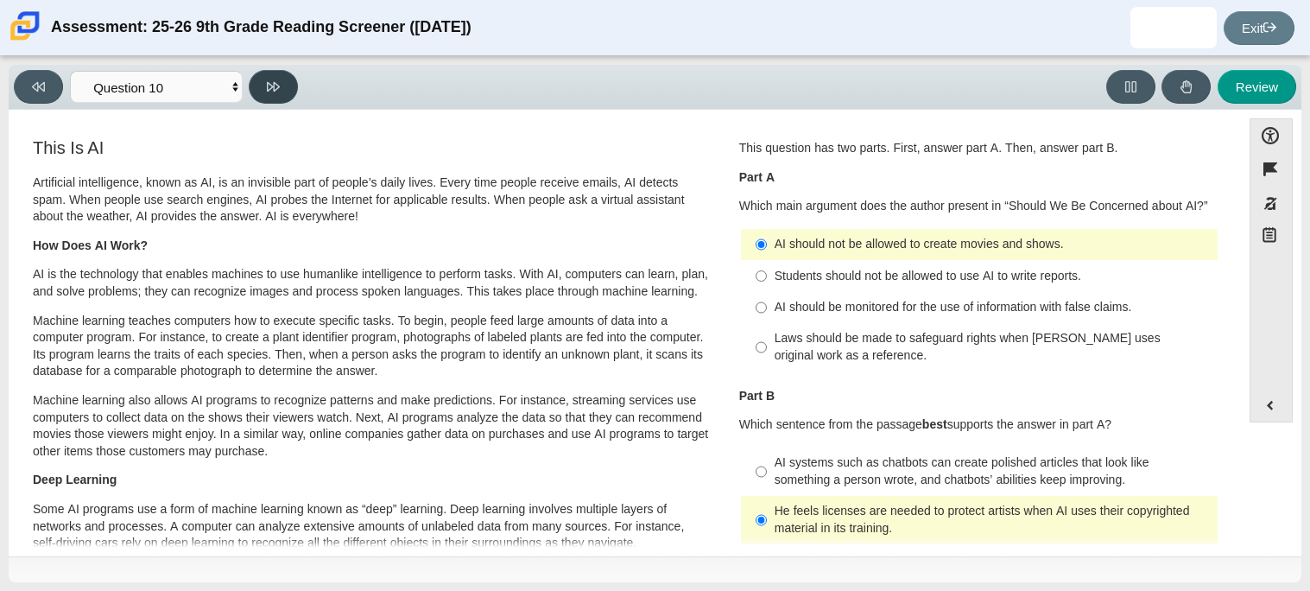
click at [277, 84] on icon at bounding box center [273, 86] width 13 height 9
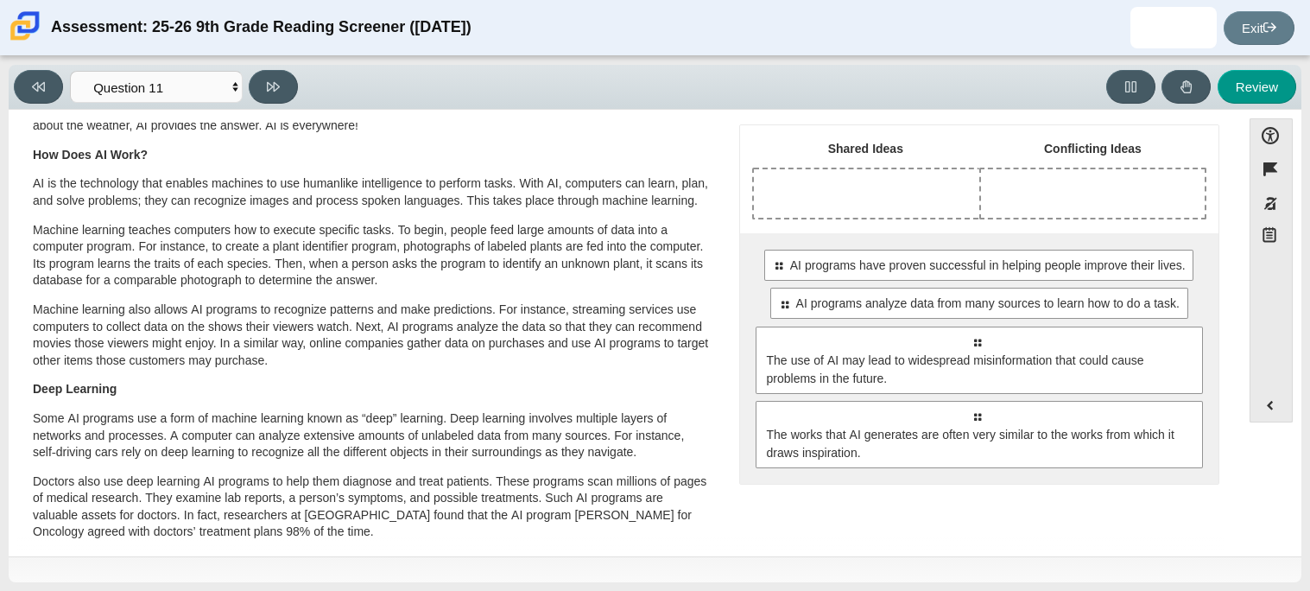
scroll to position [97, 0]
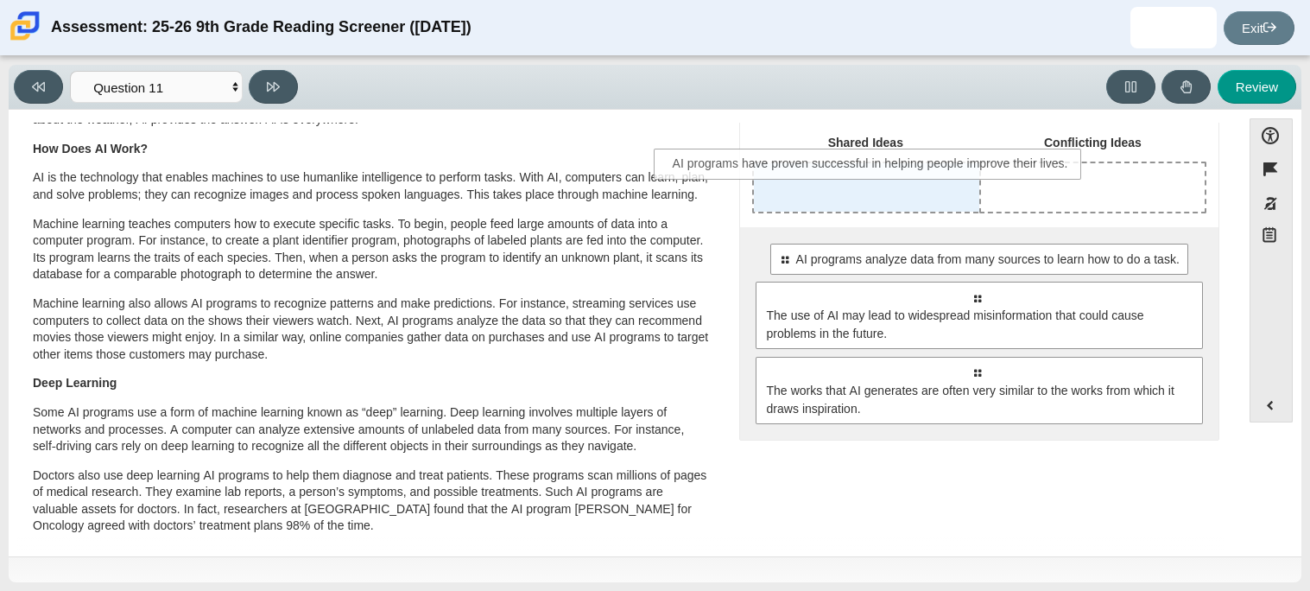
drag, startPoint x: 903, startPoint y: 273, endPoint x: 801, endPoint y: 180, distance: 137.5
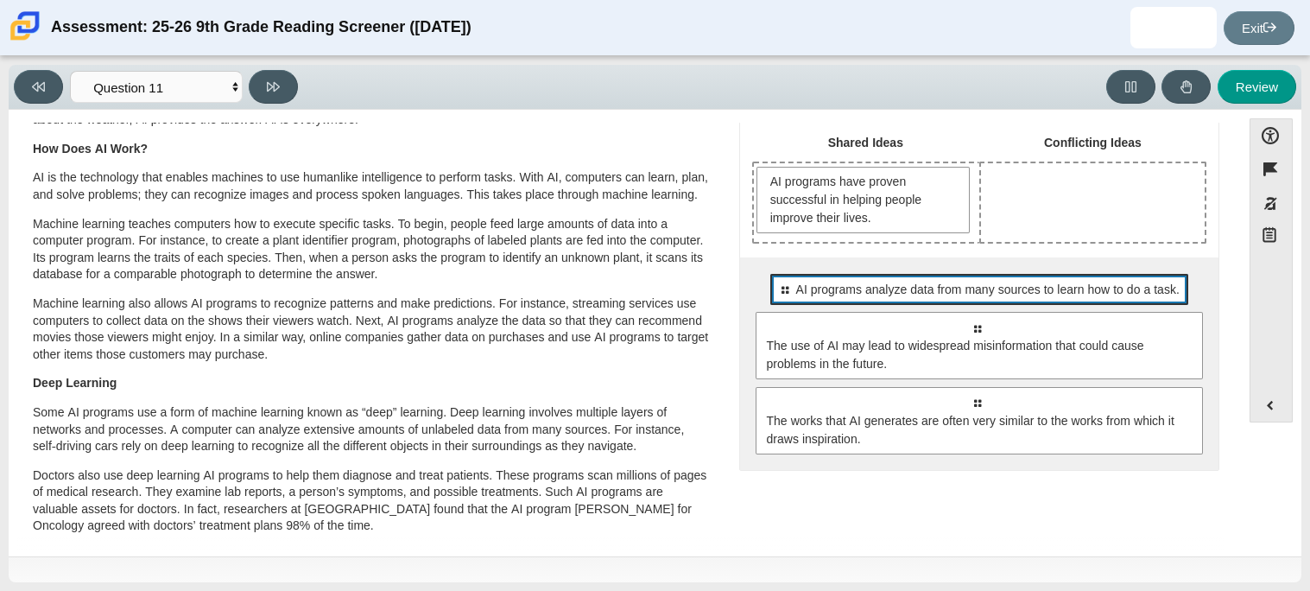
click at [932, 301] on div "Select to move response to a response input area. AI programs analyze data from…" at bounding box center [978, 289] width 417 height 31
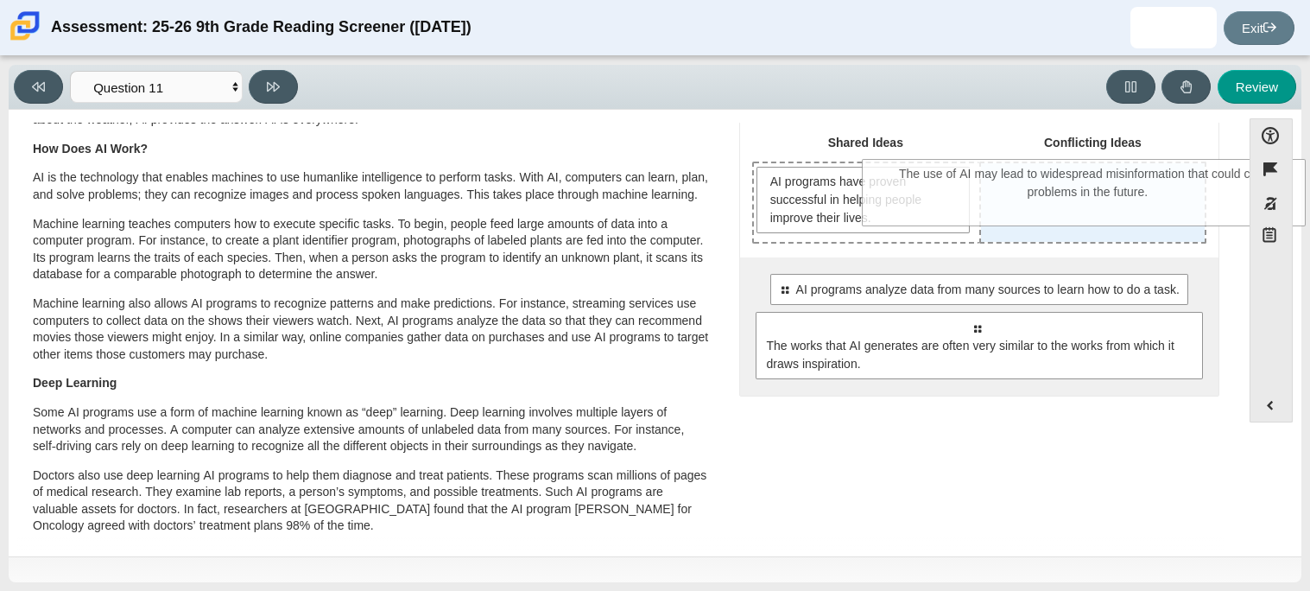
drag, startPoint x: 939, startPoint y: 370, endPoint x: 1050, endPoint y: 218, distance: 188.4
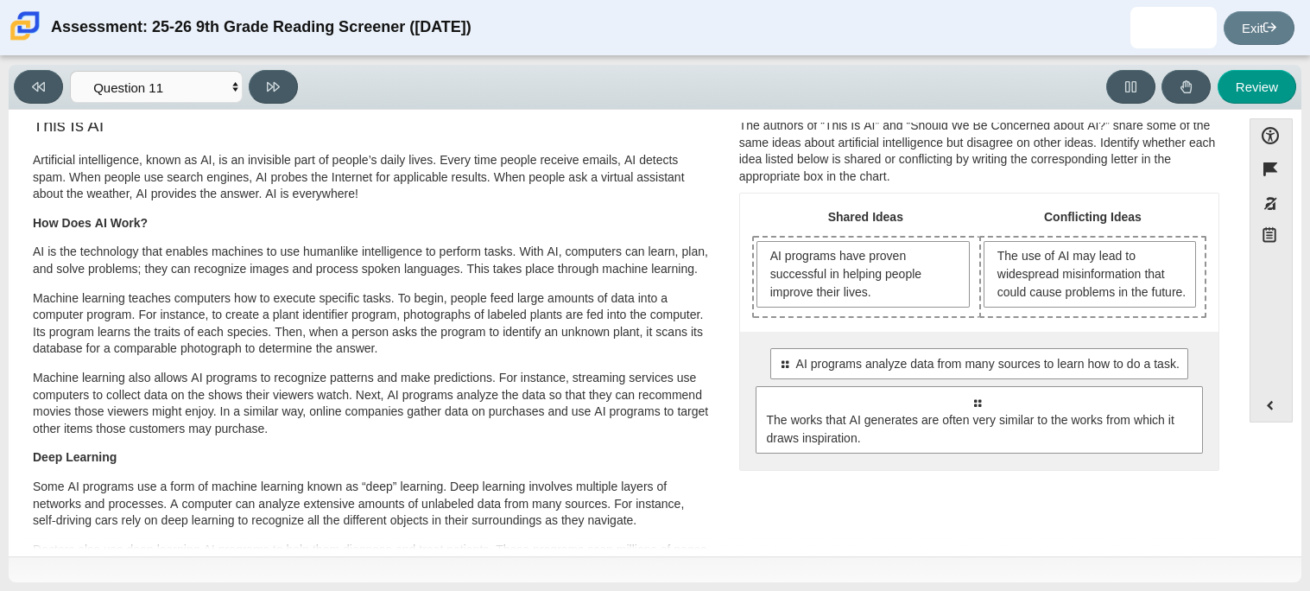
scroll to position [0, 0]
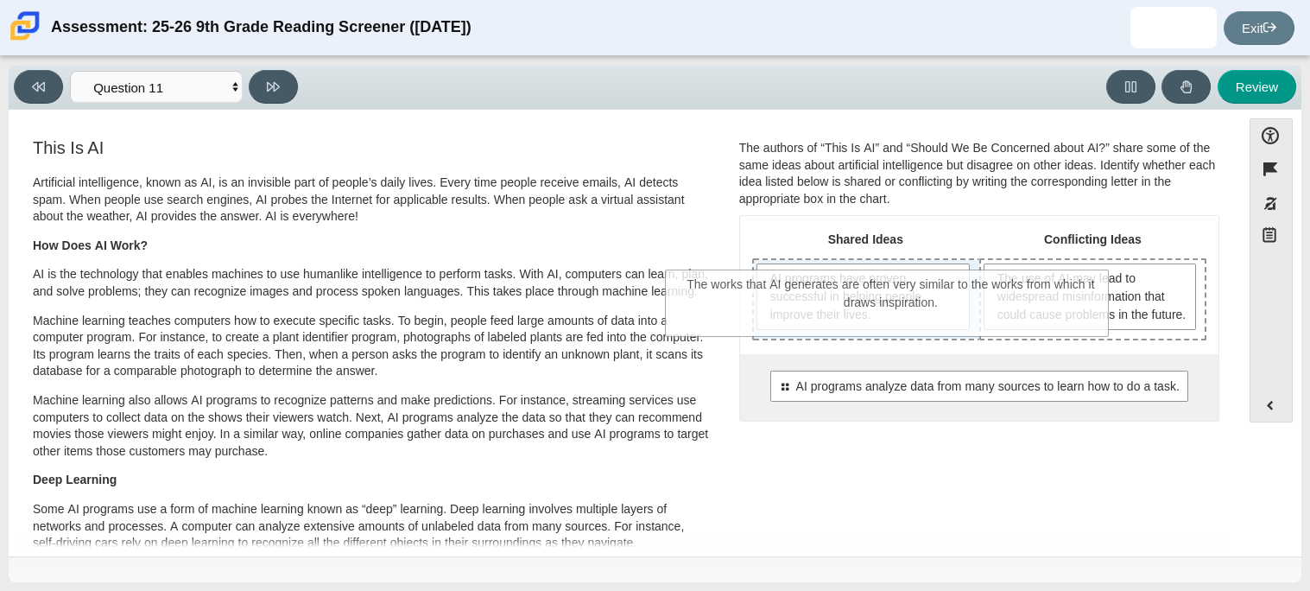
drag, startPoint x: 947, startPoint y: 486, endPoint x: 862, endPoint y: 330, distance: 178.1
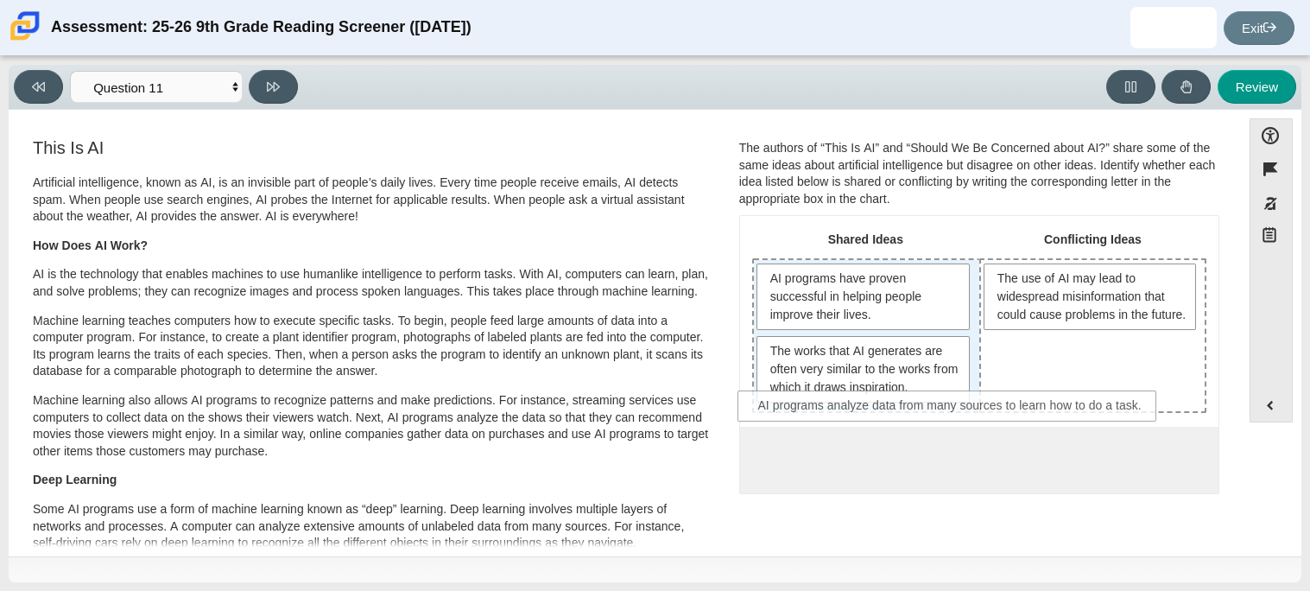
drag, startPoint x: 894, startPoint y: 453, endPoint x: 869, endPoint y: 401, distance: 57.5
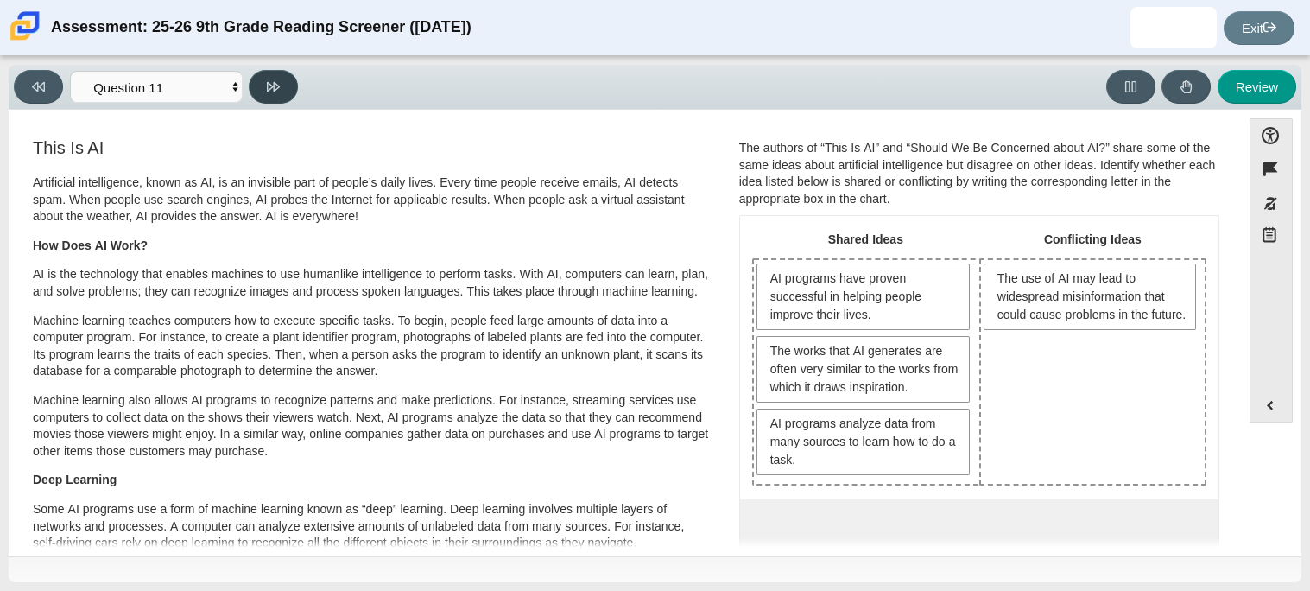
click at [275, 82] on icon at bounding box center [273, 86] width 13 height 13
select select "c3effed4-44ce-4a19-bd96-1787f34e9b4c"
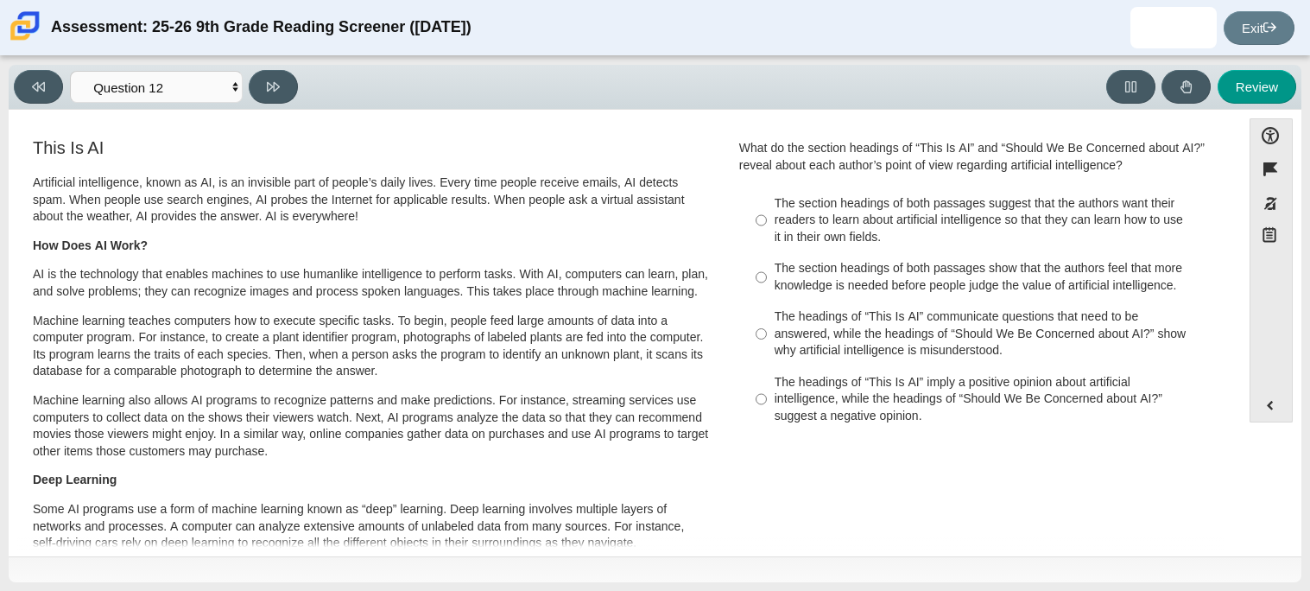
click at [764, 269] on label "The section headings of both passages show that the authors feel that more know…" at bounding box center [980, 277] width 474 height 48
click at [764, 269] on input "The section headings of both passages show that the authors feel that more know…" at bounding box center [760, 277] width 11 height 48
radio input "true"
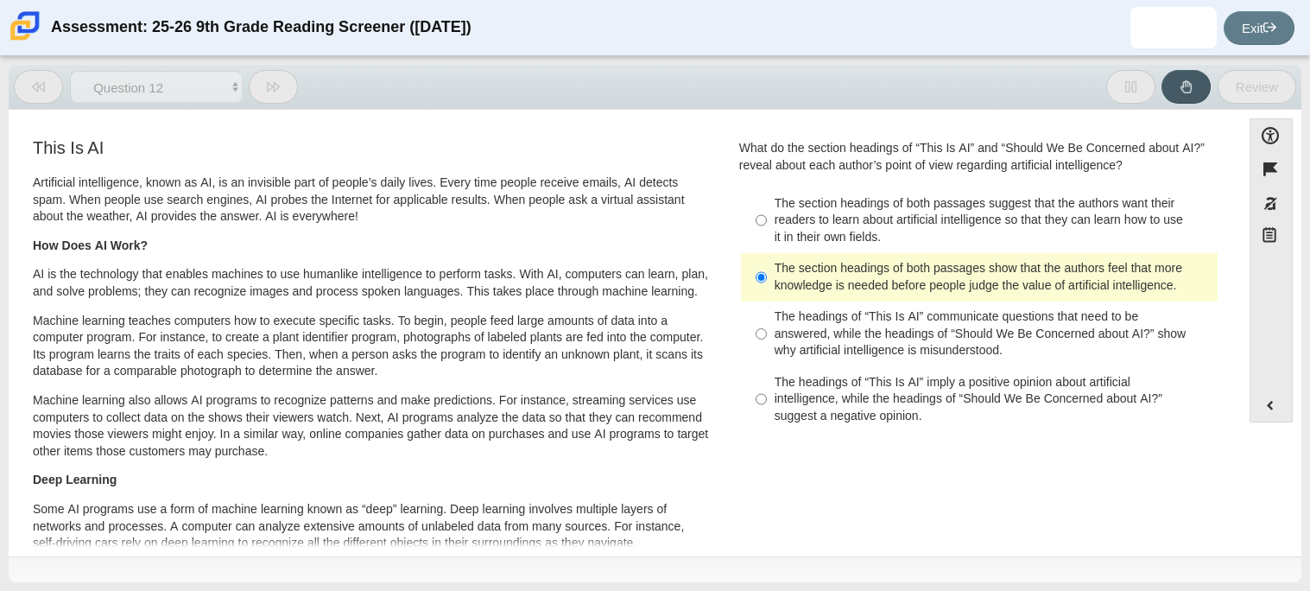
click at [764, 269] on label "The section headings of both passages show that the authors feel that more know…" at bounding box center [980, 277] width 474 height 48
click at [764, 269] on input "The section headings of both passages show that the authors feel that more know…" at bounding box center [760, 277] width 11 height 48
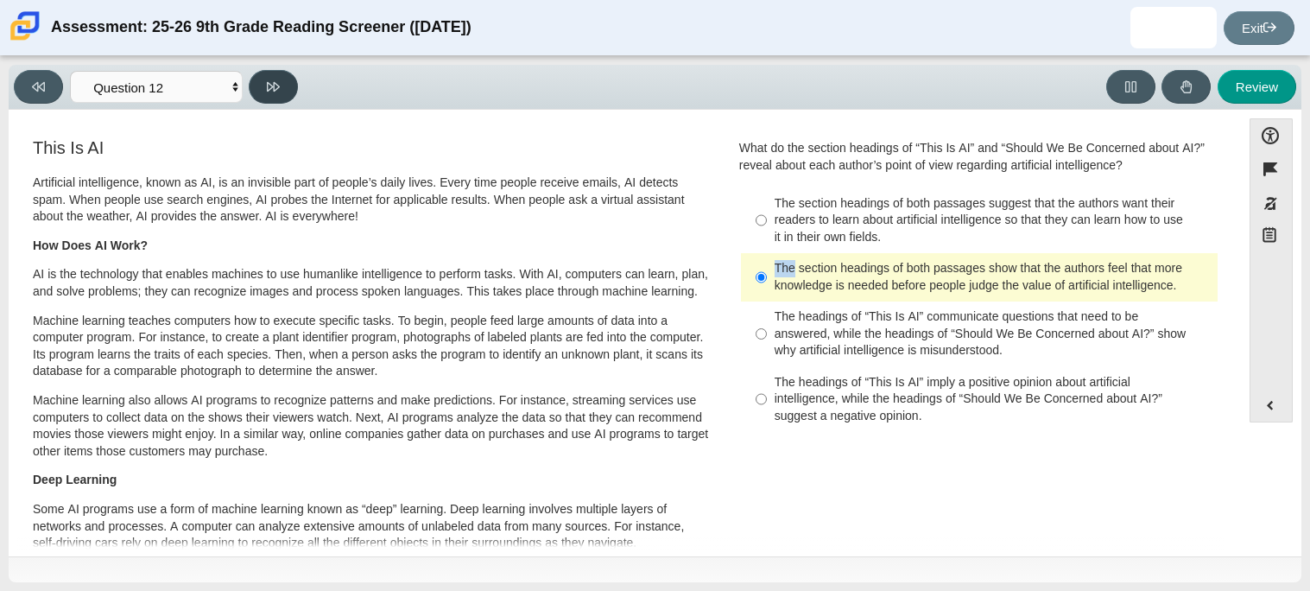
click at [272, 95] on button at bounding box center [273, 87] width 49 height 34
select select "review"
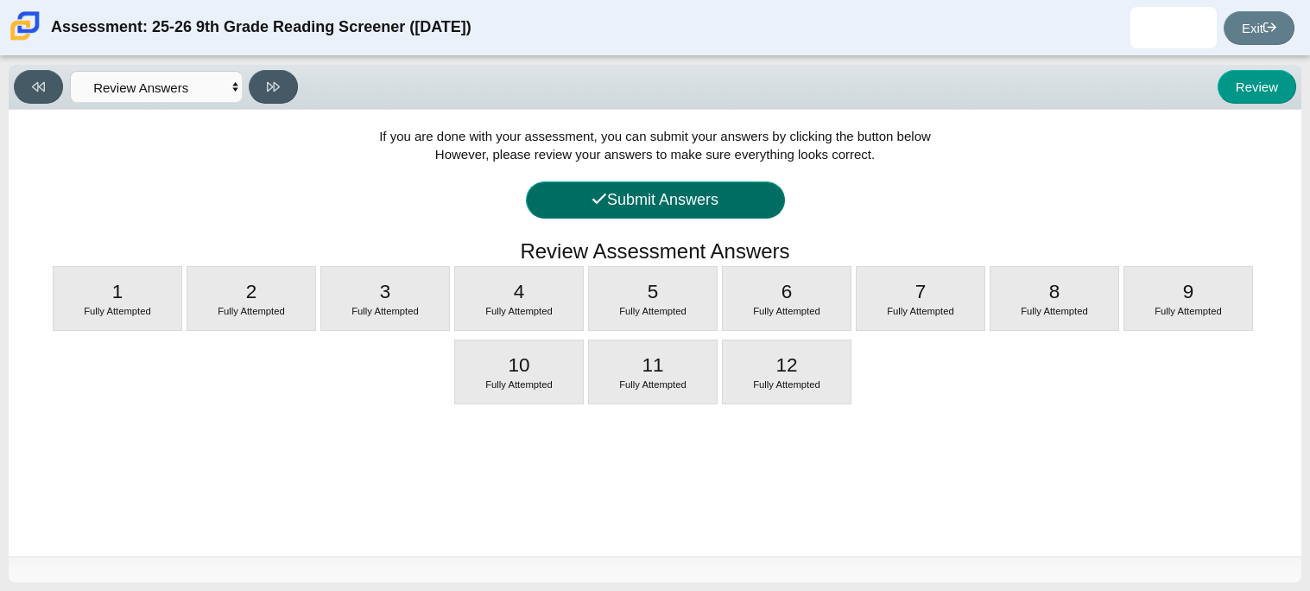
click at [727, 205] on button "Submit Answers" at bounding box center [655, 199] width 259 height 37
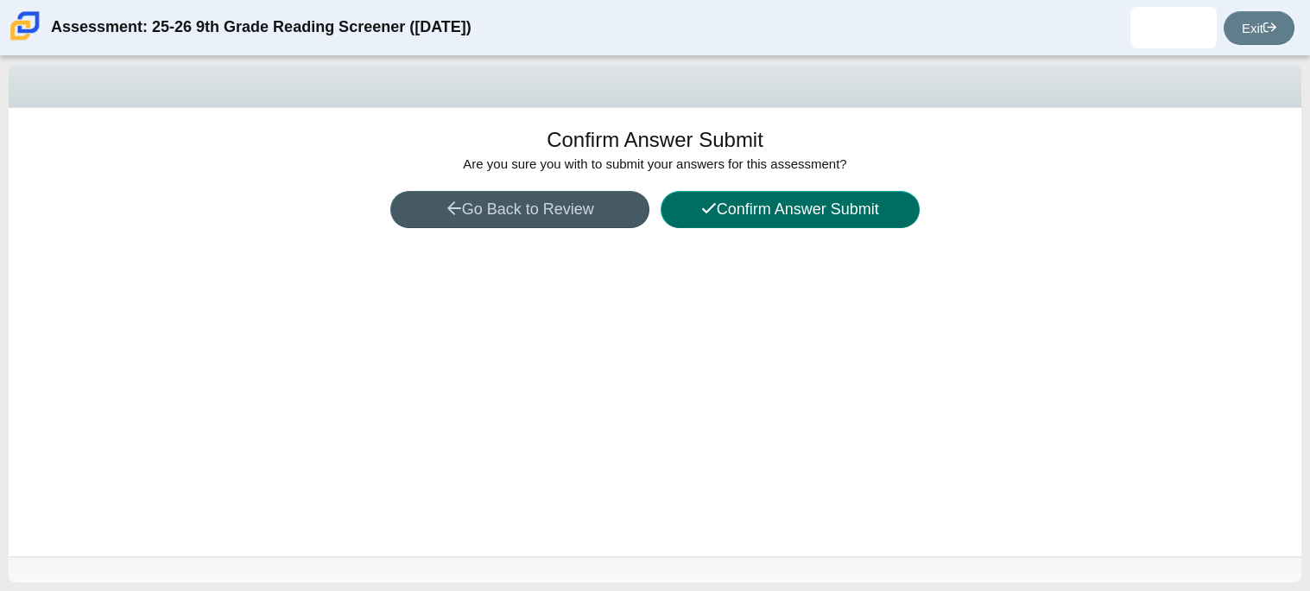
click at [754, 211] on button "Confirm Answer Submit" at bounding box center [789, 209] width 259 height 37
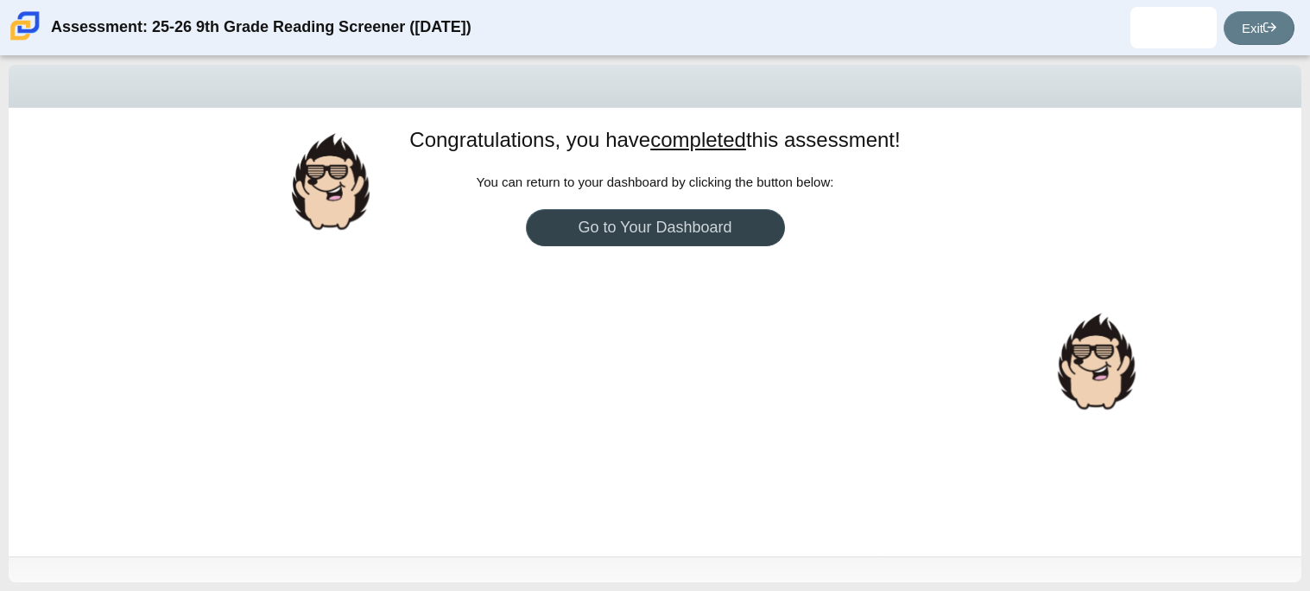
click at [746, 218] on link "Go to Your Dashboard" at bounding box center [655, 227] width 259 height 37
